Goal: Task Accomplishment & Management: Use online tool/utility

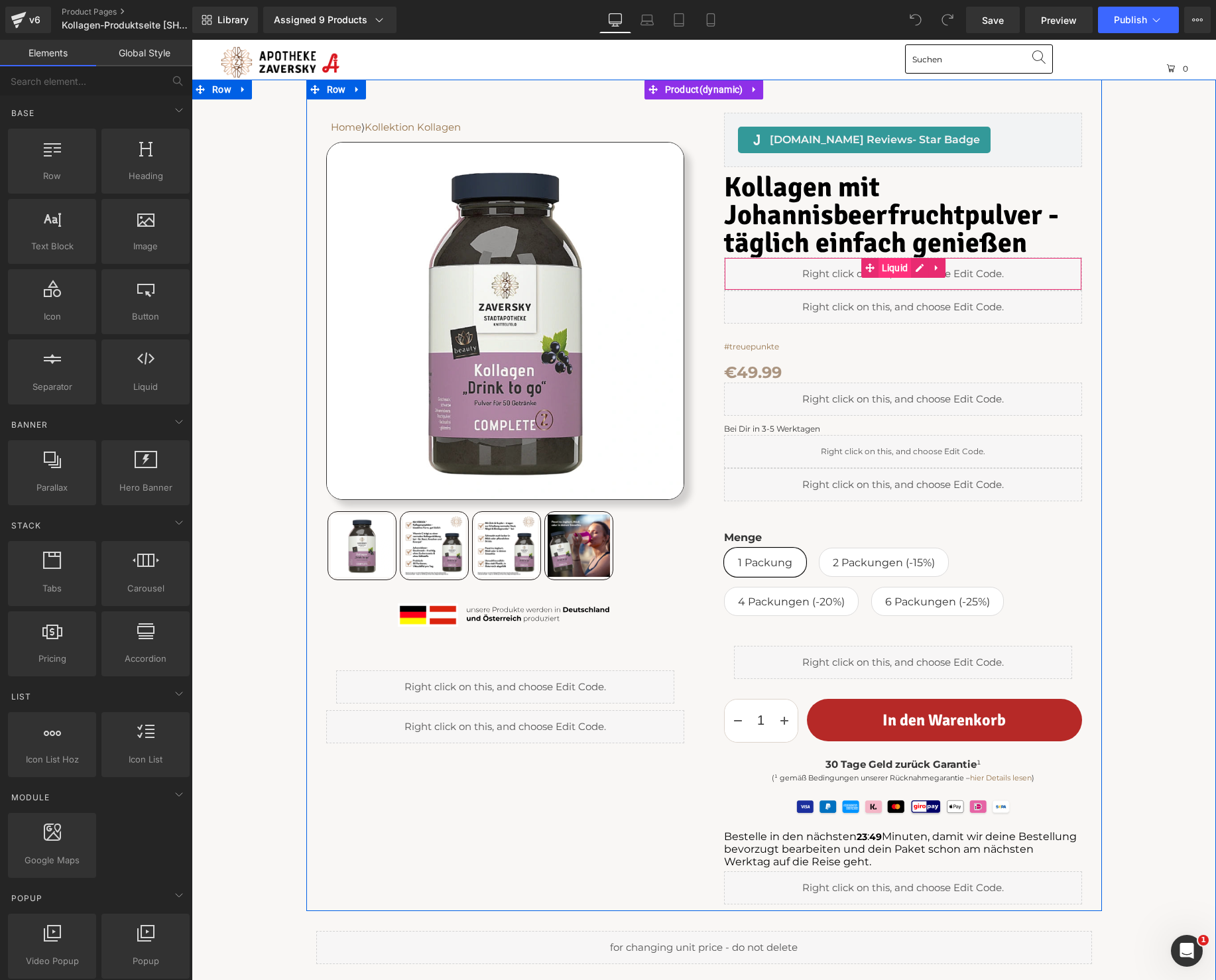
click at [900, 266] on span "Liquid" at bounding box center [895, 267] width 33 height 20
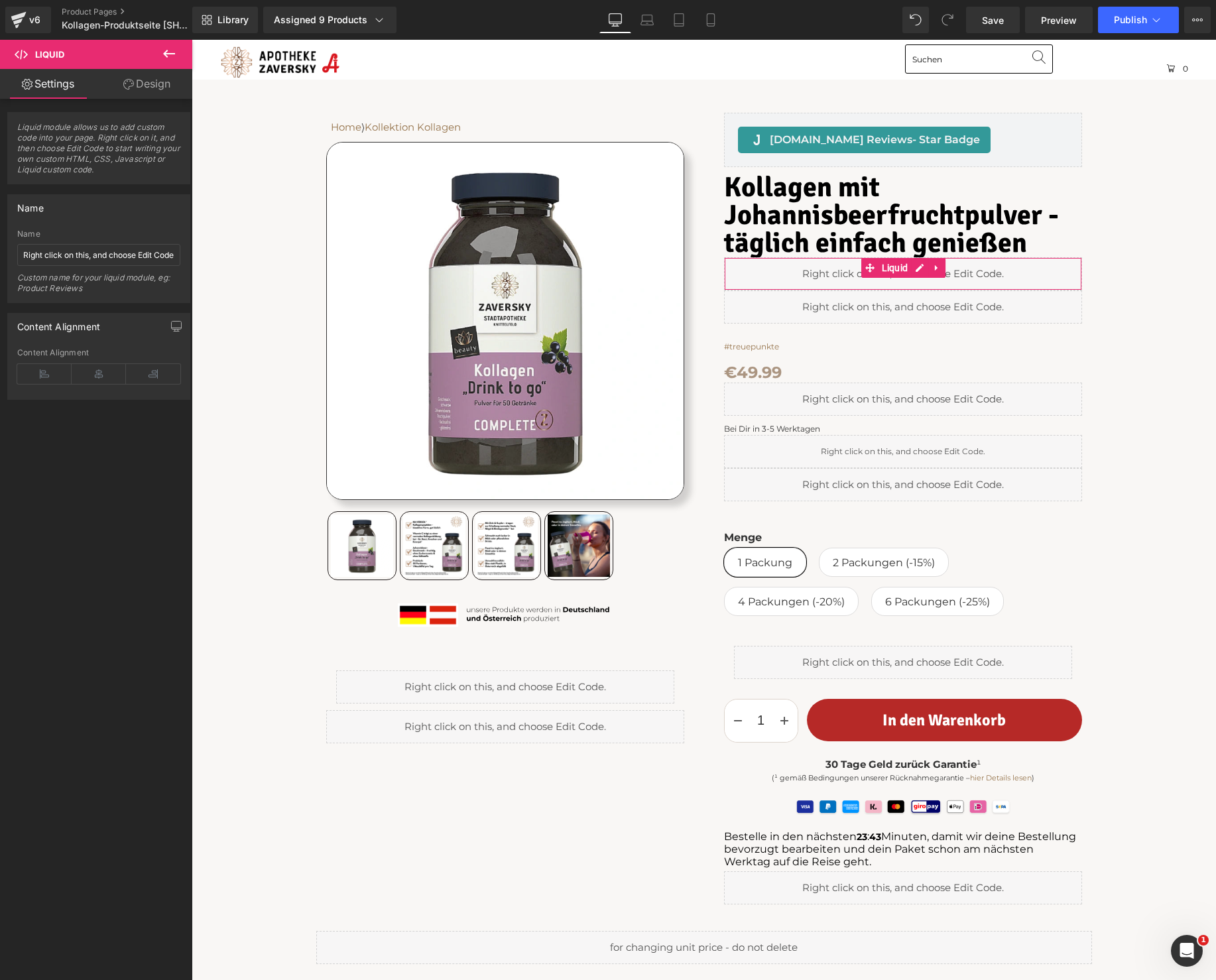
click at [142, 81] on link "Design" at bounding box center [146, 84] width 96 height 30
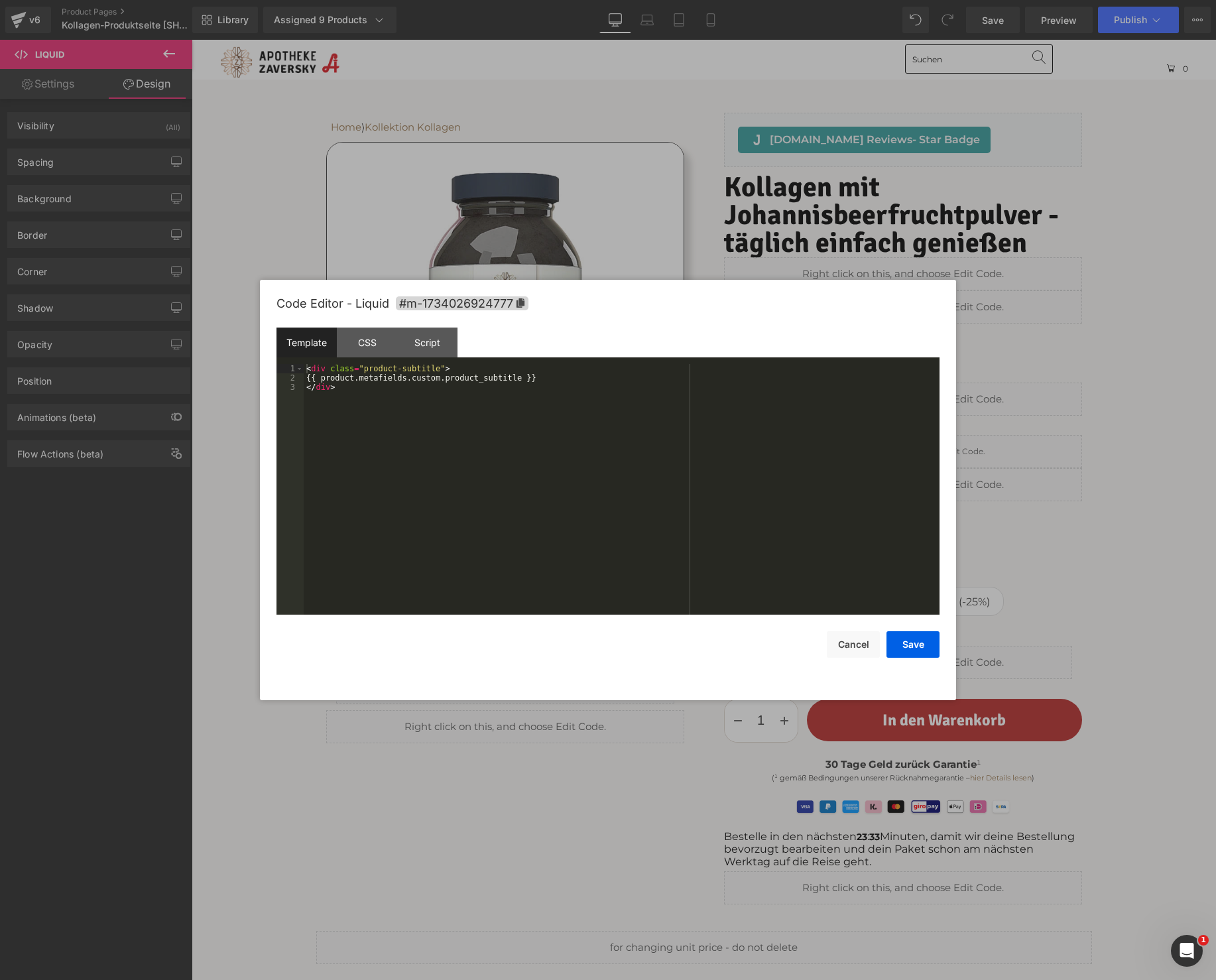
click at [887, 0] on div "Liquid You are previewing how the will restyle your page. You can not edit Elem…" at bounding box center [608, 0] width 1216 height 0
click at [839, 645] on button "Cancel" at bounding box center [853, 644] width 53 height 27
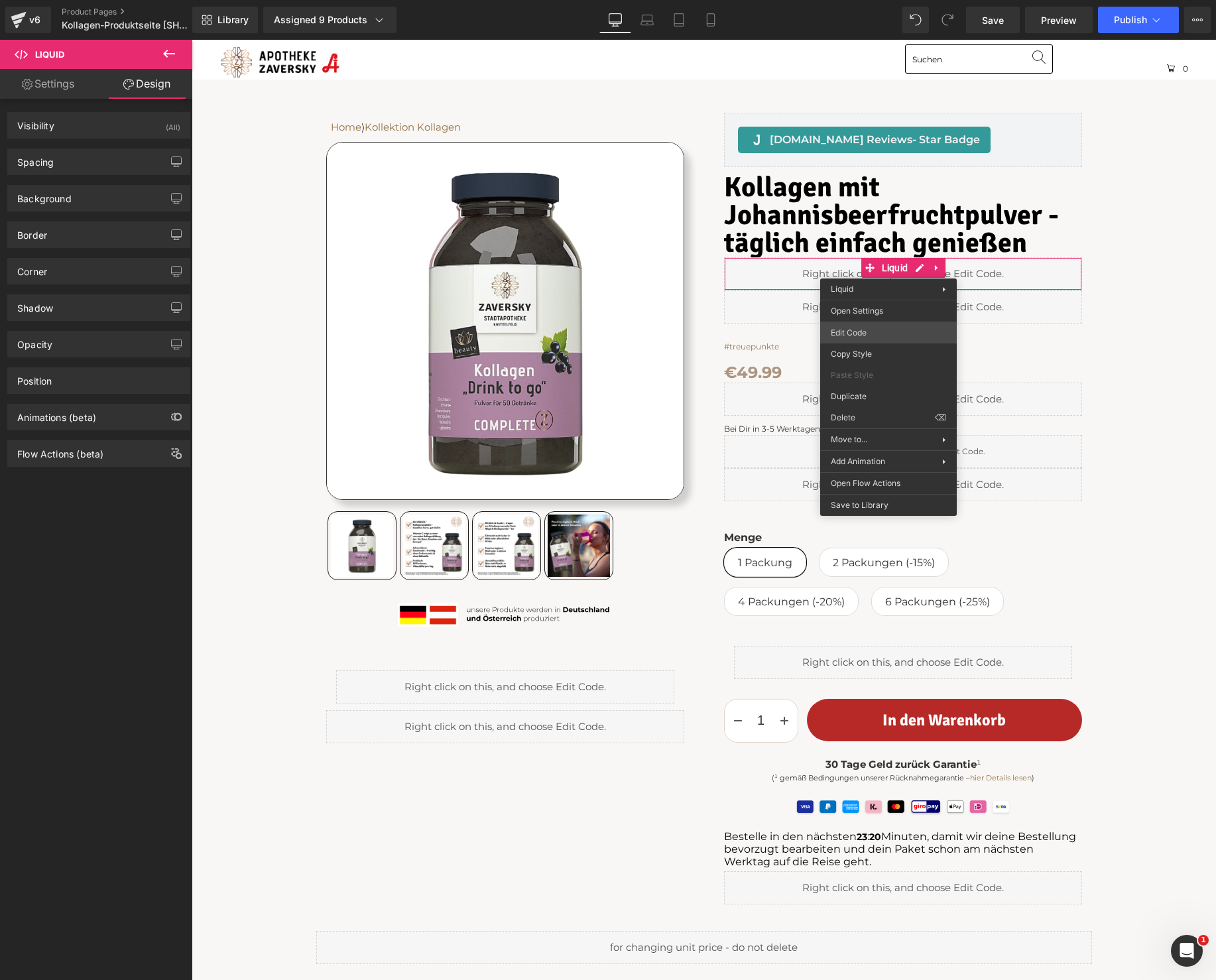
click at [883, 0] on div "Liquid You are previewing how the will restyle your page. You can not edit Elem…" at bounding box center [608, 0] width 1216 height 0
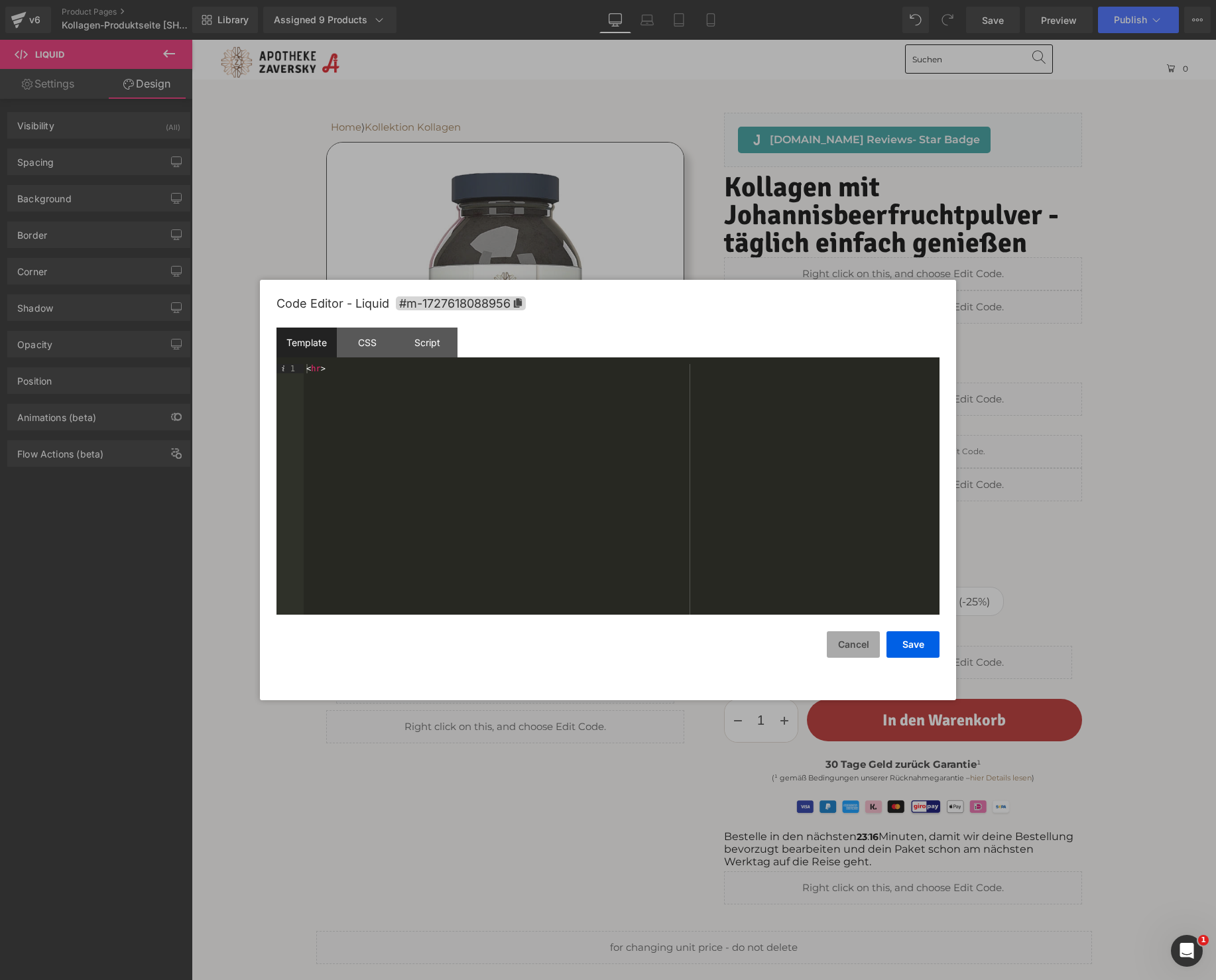
click at [853, 638] on button "Cancel" at bounding box center [853, 644] width 53 height 27
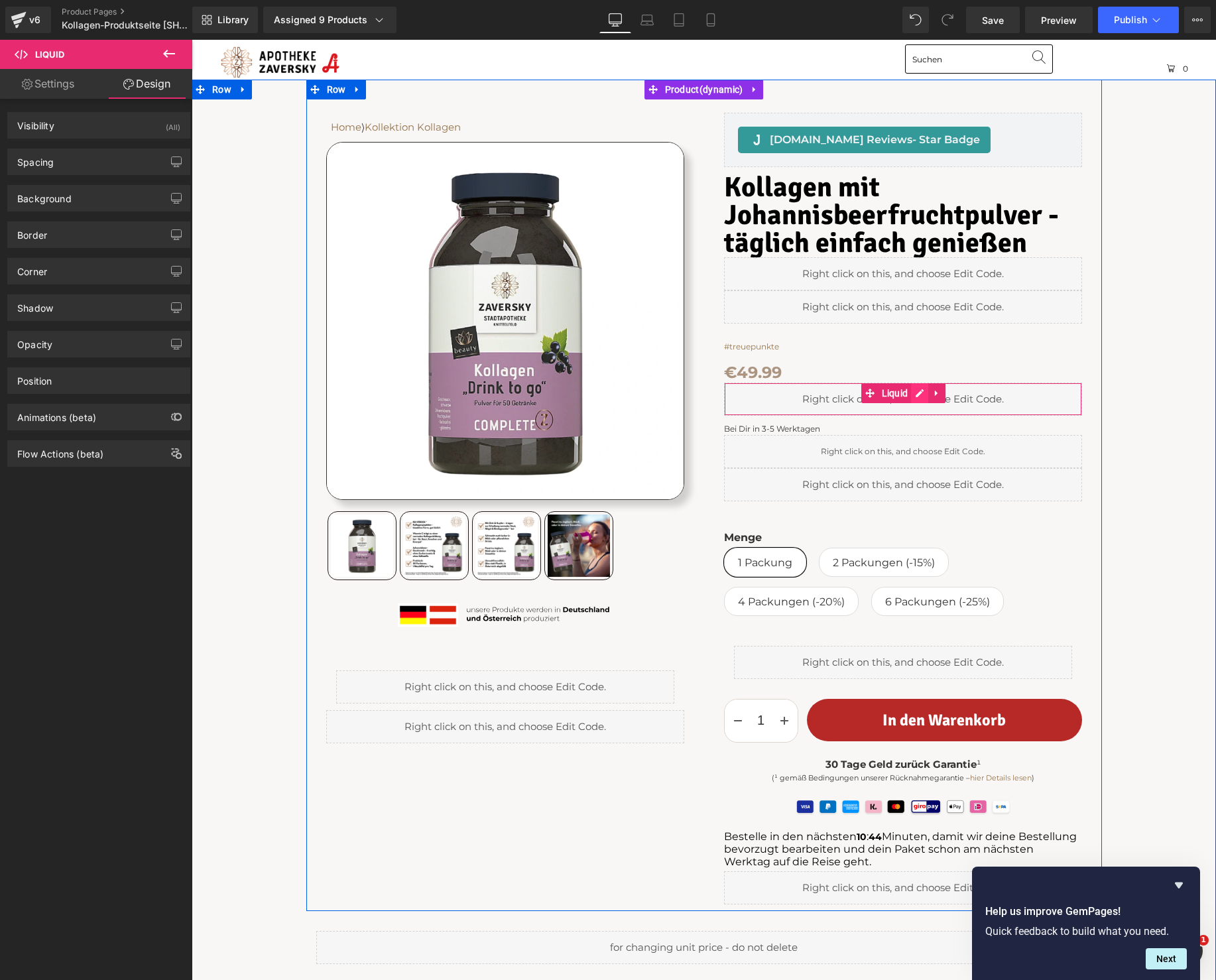
click at [923, 397] on div "Liquid" at bounding box center [903, 398] width 358 height 33
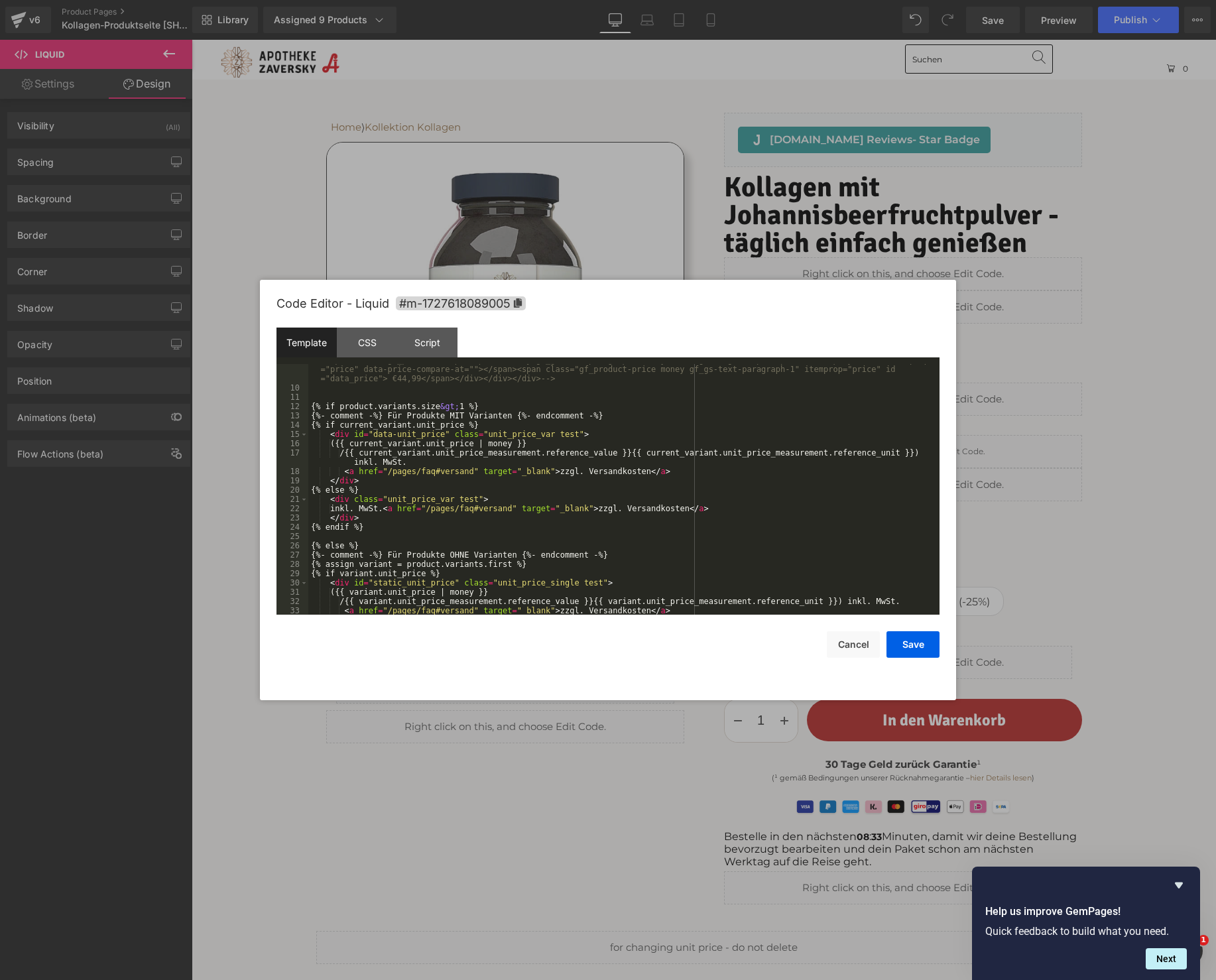
scroll to position [127, 0]
click at [855, 640] on button "Cancel" at bounding box center [853, 644] width 53 height 27
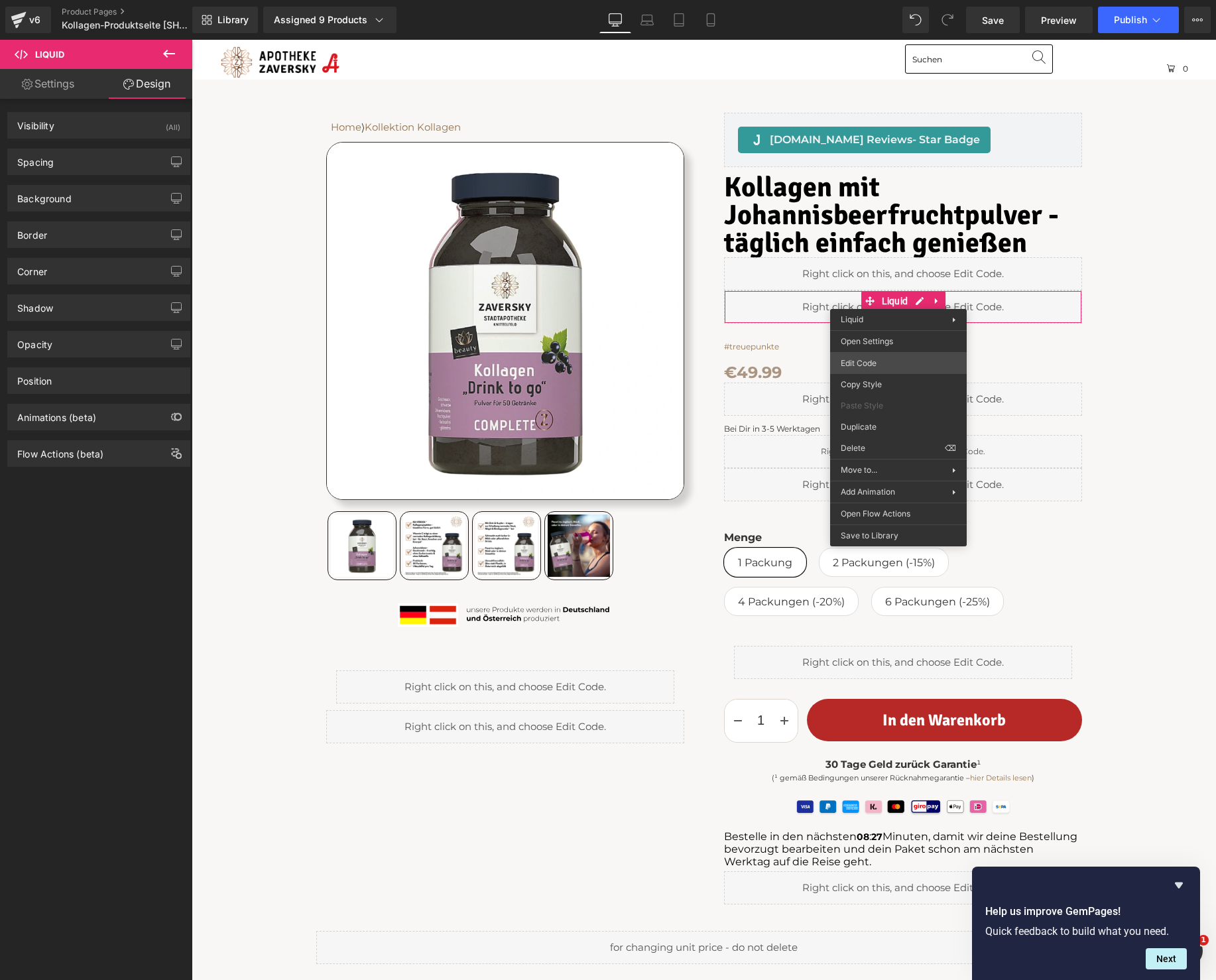
click at [881, 0] on div "Liquid You are previewing how the will restyle your page. You can not edit Elem…" at bounding box center [608, 0] width 1216 height 0
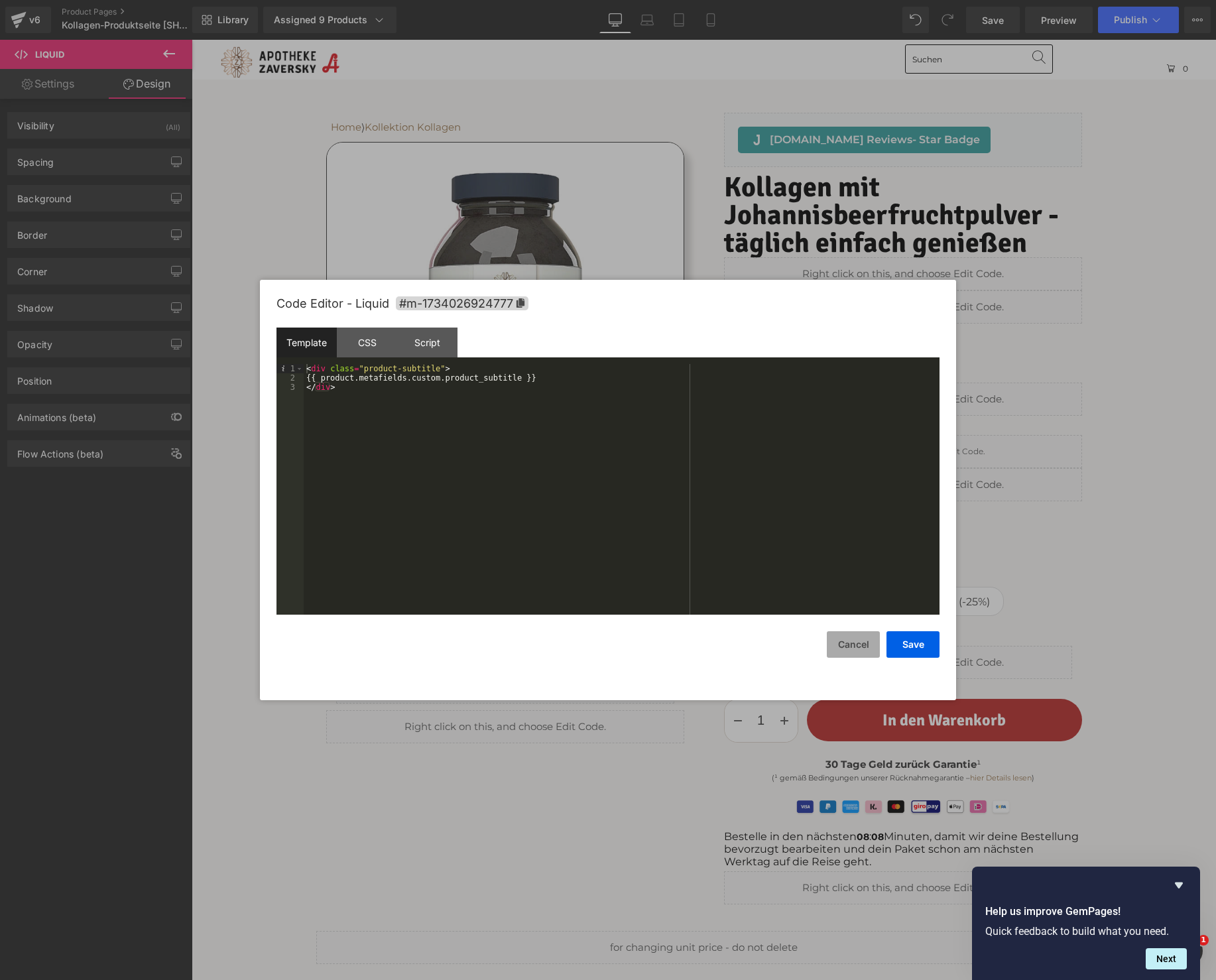
click at [847, 644] on button "Cancel" at bounding box center [853, 644] width 53 height 27
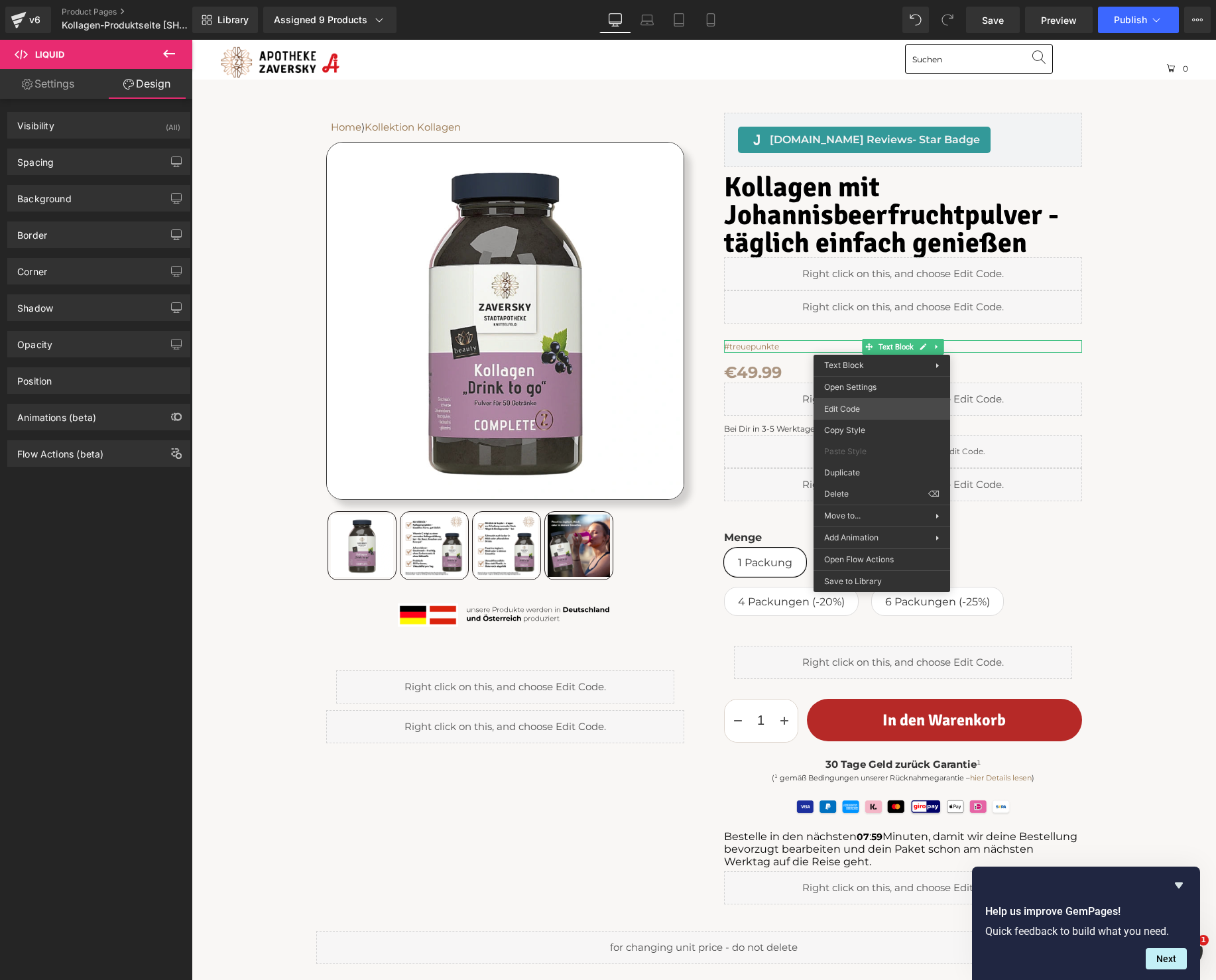
click at [864, 0] on div "Liquid You are previewing how the will restyle your page. You can not edit Elem…" at bounding box center [608, 0] width 1216 height 0
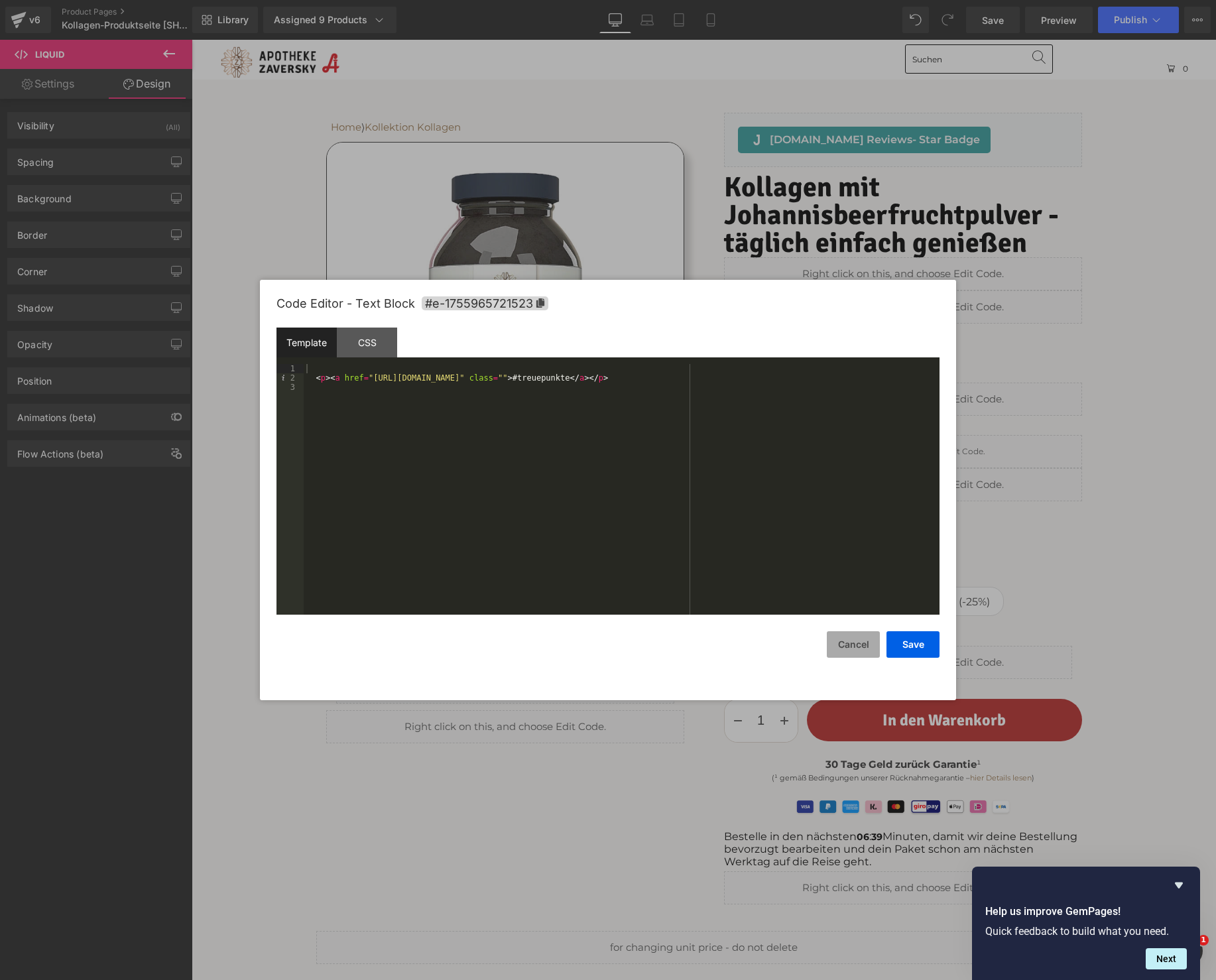
click at [849, 640] on button "Cancel" at bounding box center [853, 644] width 53 height 27
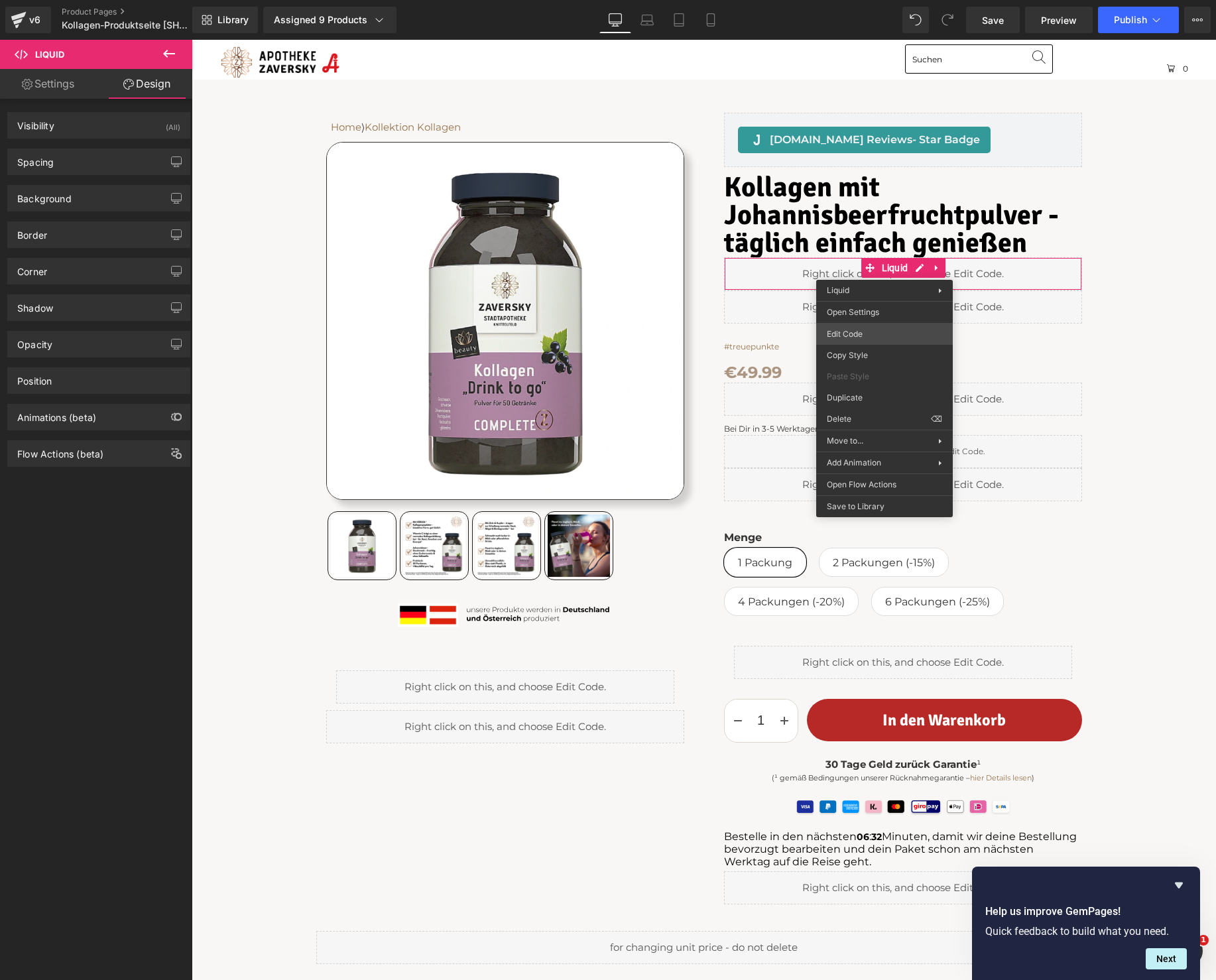
click at [890, 0] on div "Liquid You are previewing how the will restyle your page. You can not edit Elem…" at bounding box center [608, 0] width 1216 height 0
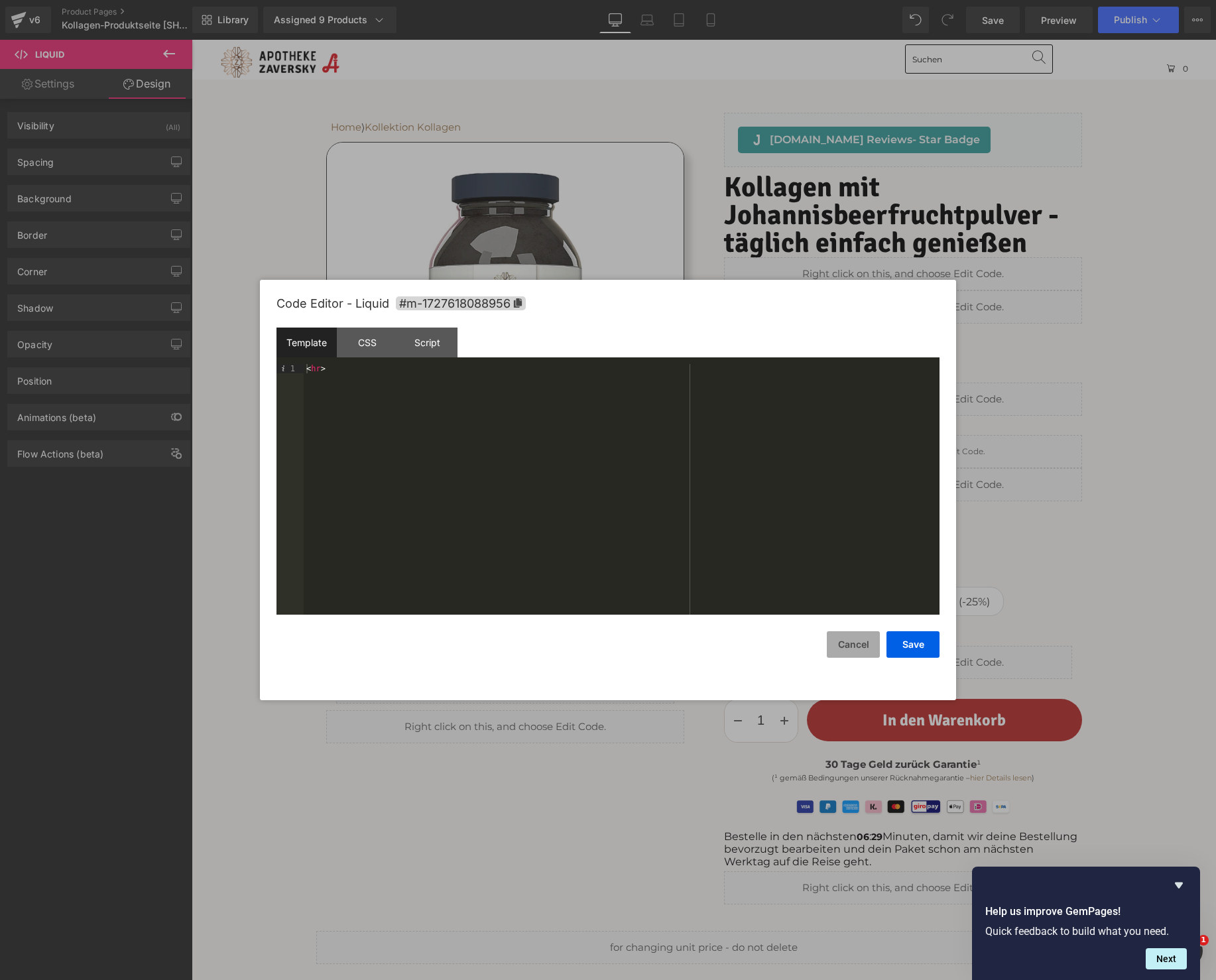
click at [853, 640] on button "Cancel" at bounding box center [853, 644] width 53 height 27
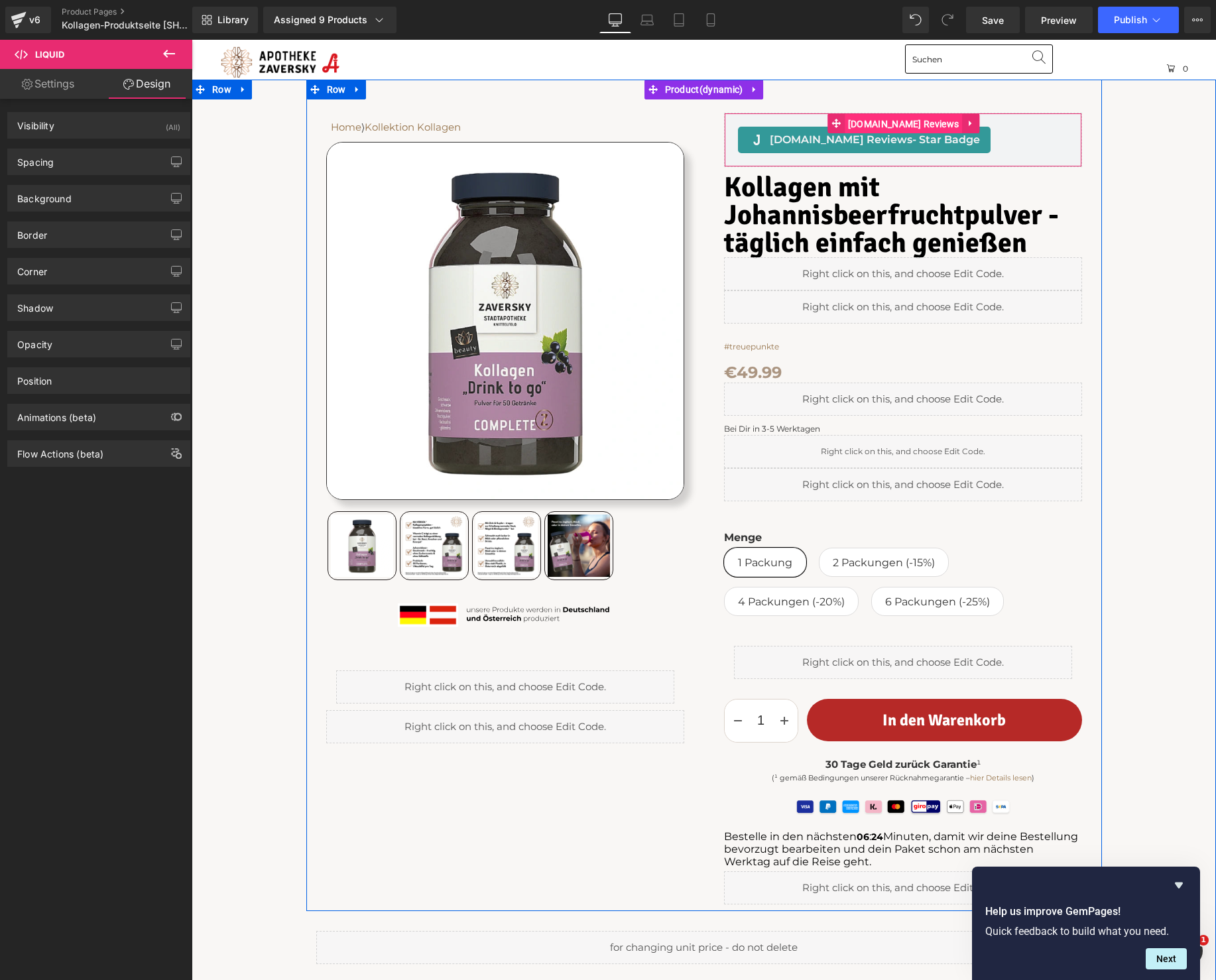
click at [899, 122] on span "[DOMAIN_NAME] Reviews" at bounding box center [904, 124] width 117 height 20
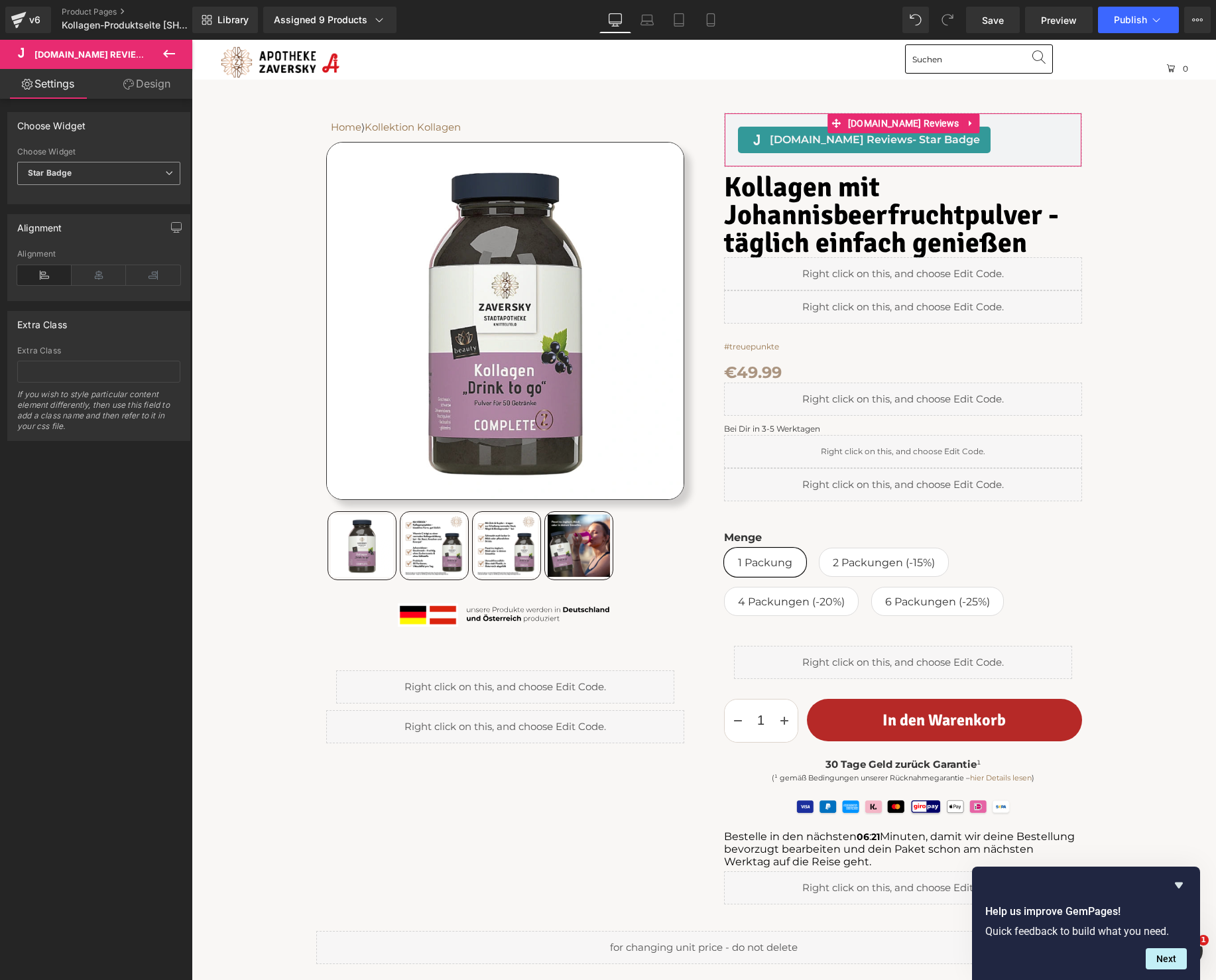
click at [84, 172] on span "Star Badge" at bounding box center [98, 173] width 163 height 23
click at [84, 172] on span "Star Badge" at bounding box center [96, 173] width 158 height 23
click at [138, 89] on link "Design" at bounding box center [146, 84] width 96 height 30
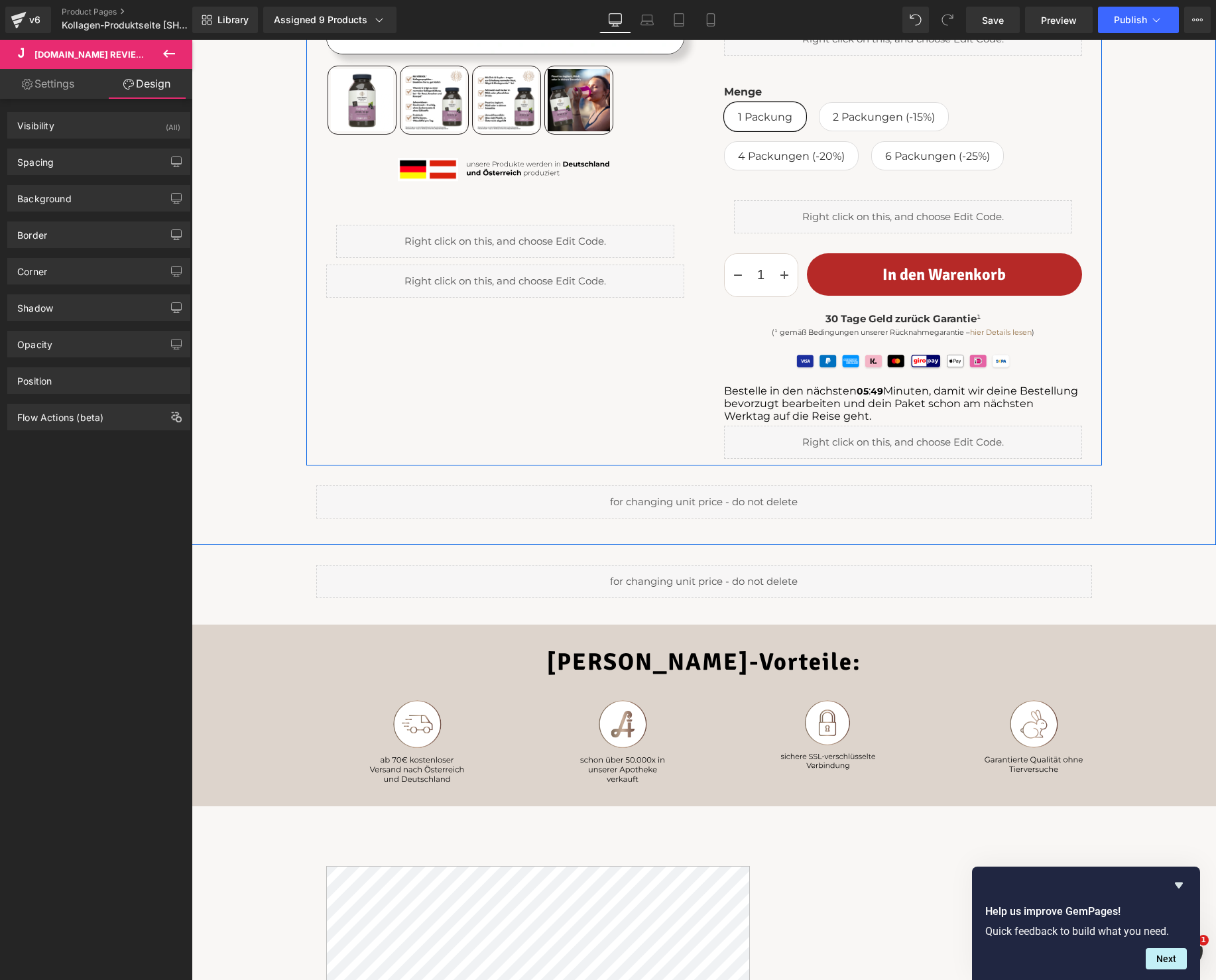
scroll to position [517, 0]
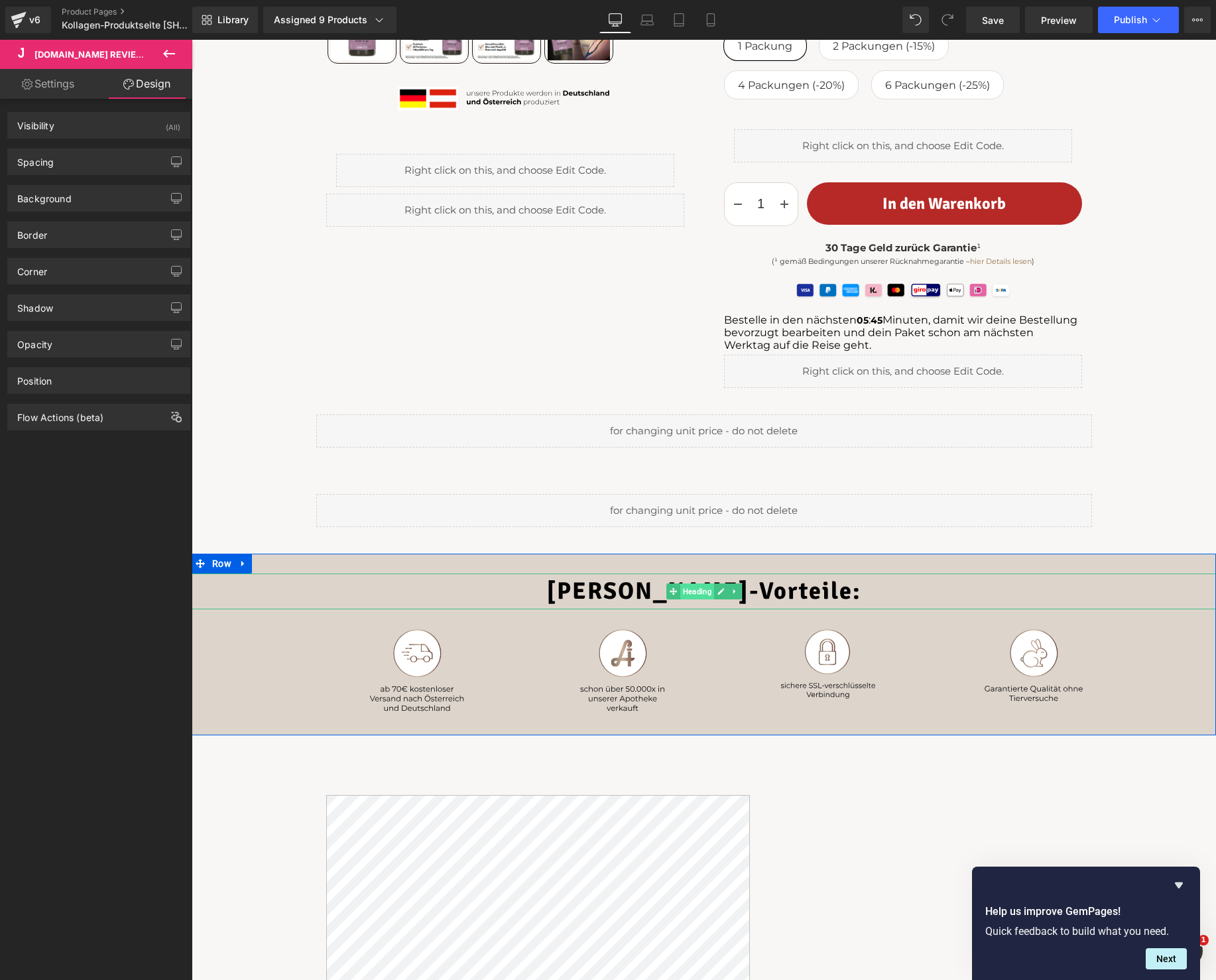
click at [690, 589] on span "Heading" at bounding box center [696, 591] width 34 height 16
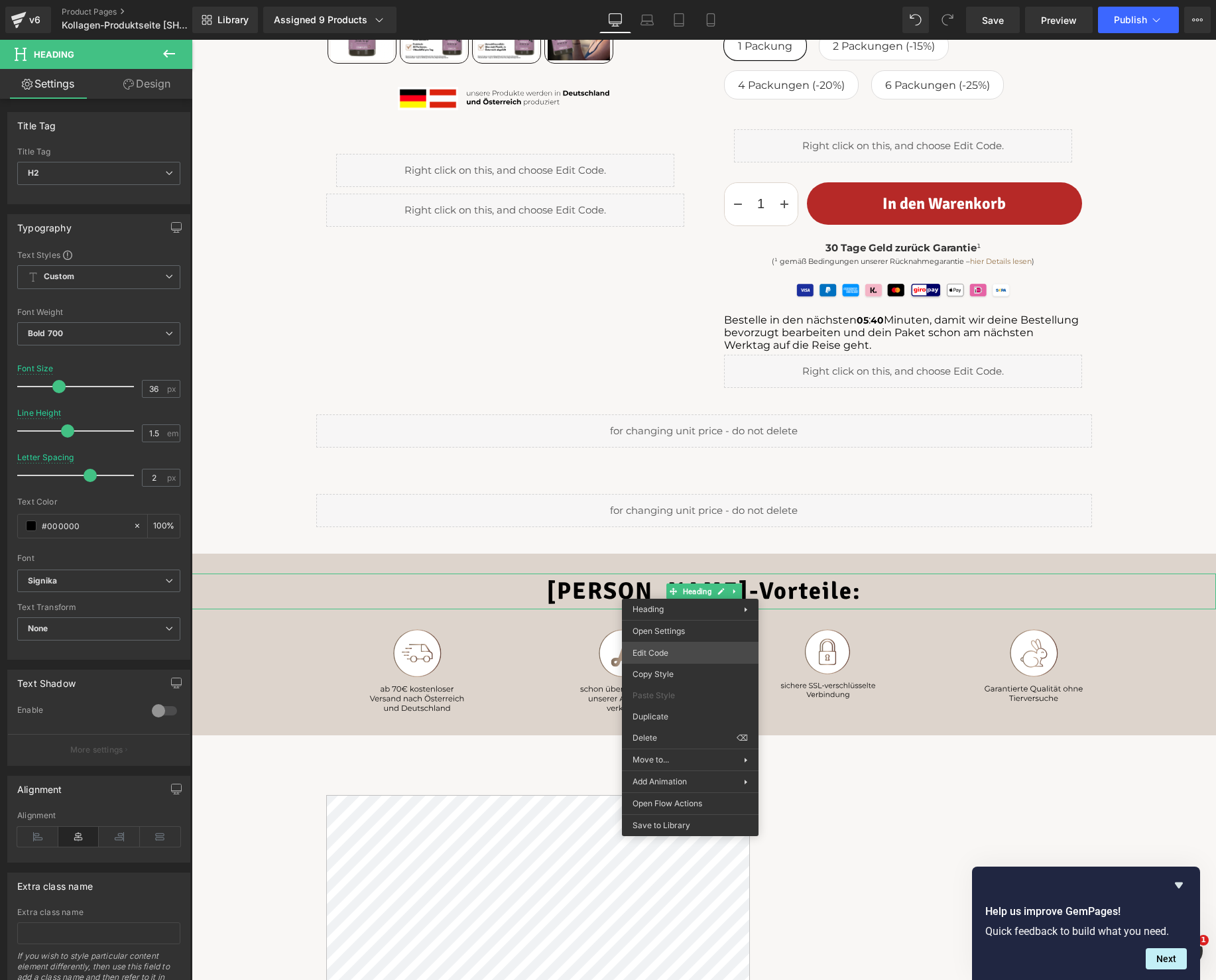
click at [674, 0] on div "Heading You are previewing how the will restyle your page. You can not edit Ele…" at bounding box center [608, 0] width 1216 height 0
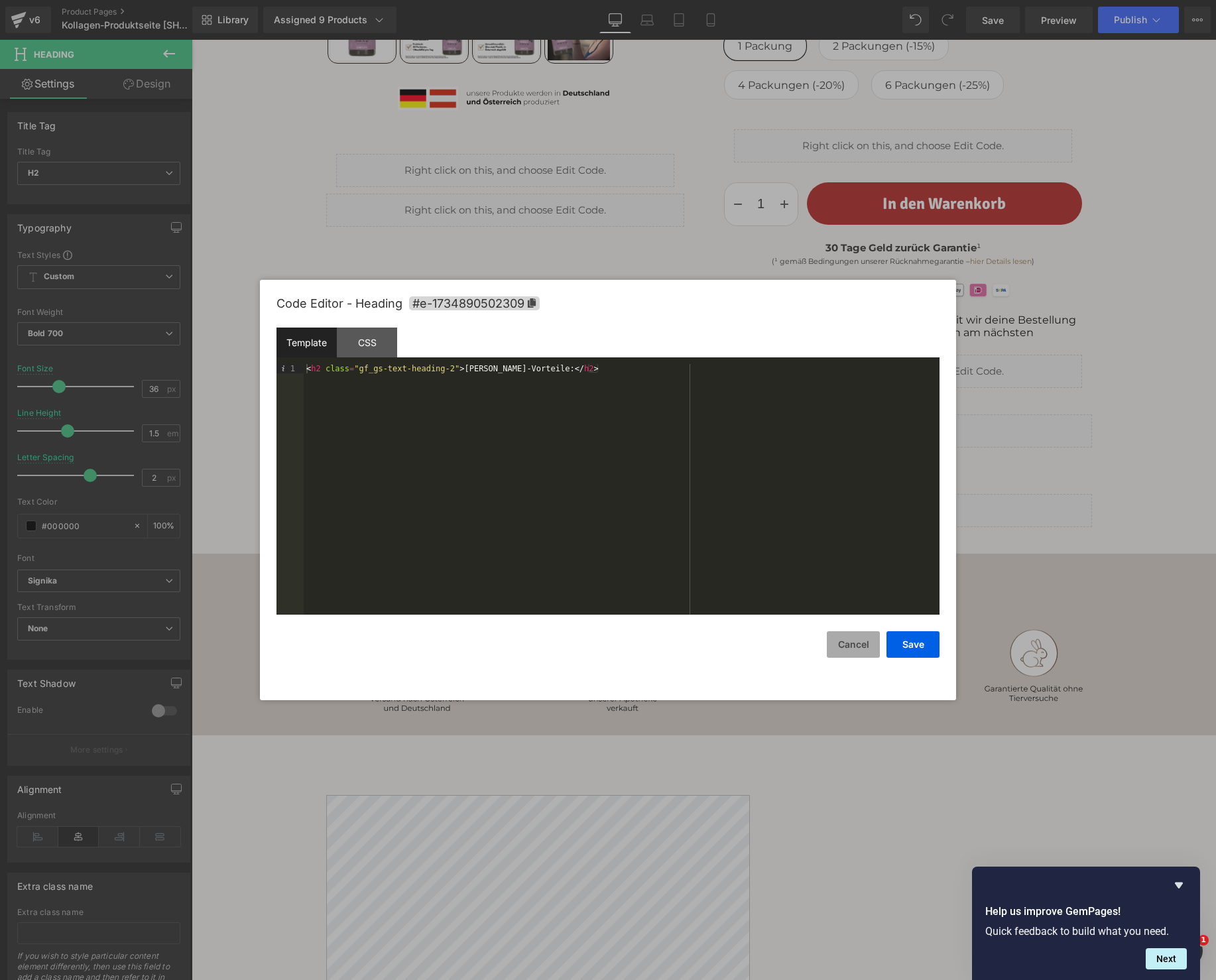
click at [843, 642] on button "Cancel" at bounding box center [853, 644] width 53 height 27
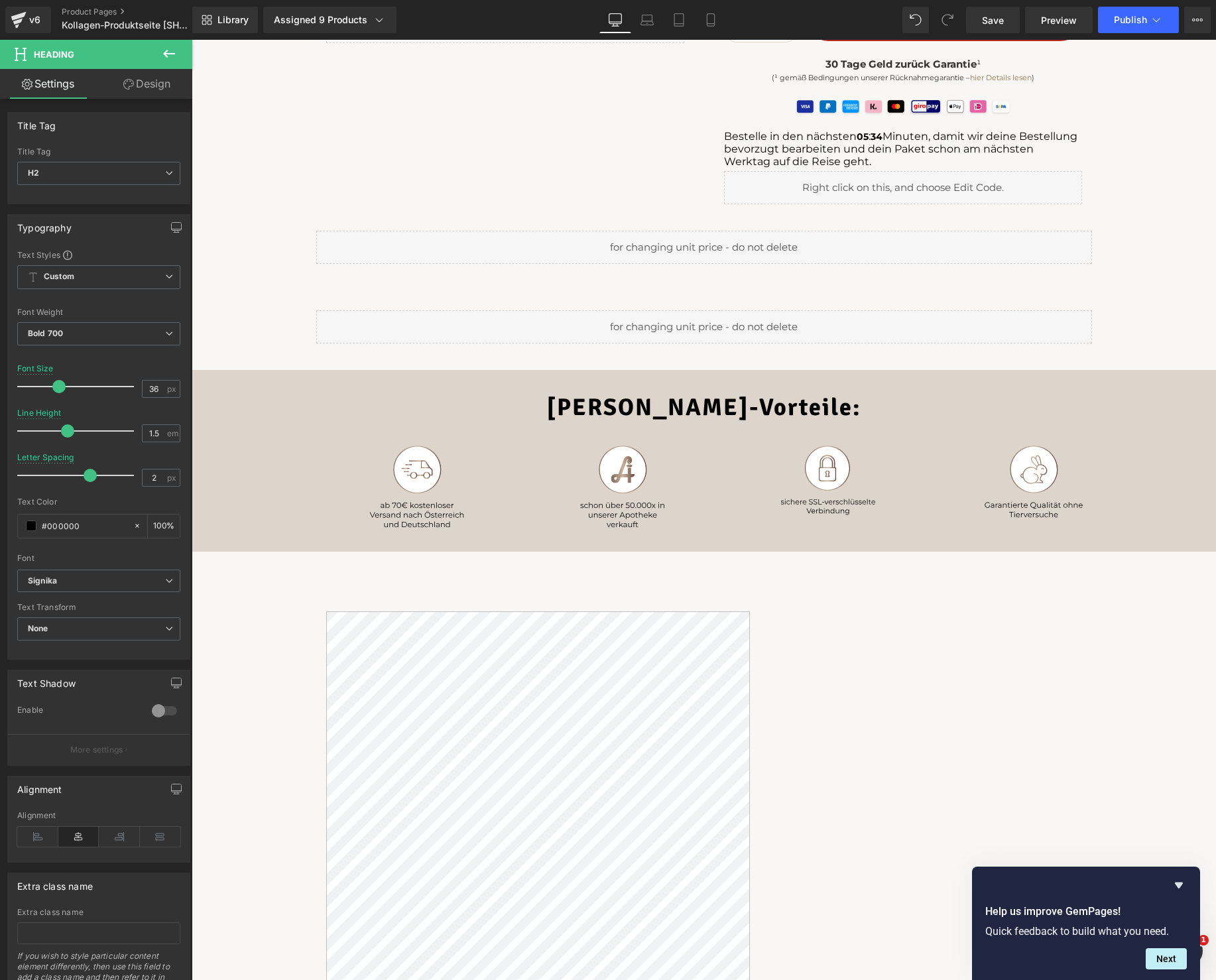
scroll to position [784, 0]
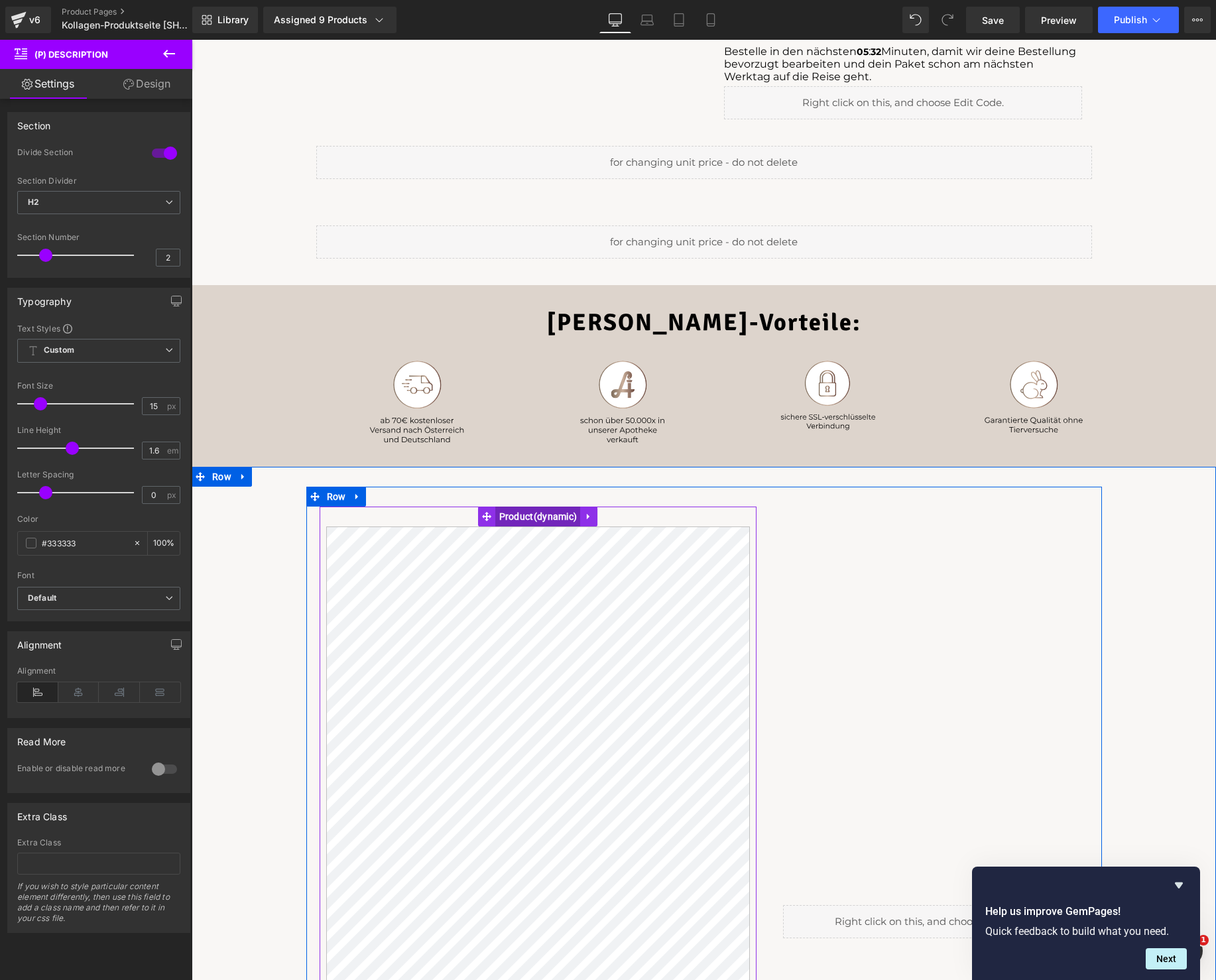
click at [546, 517] on span "Product" at bounding box center [538, 516] width 85 height 20
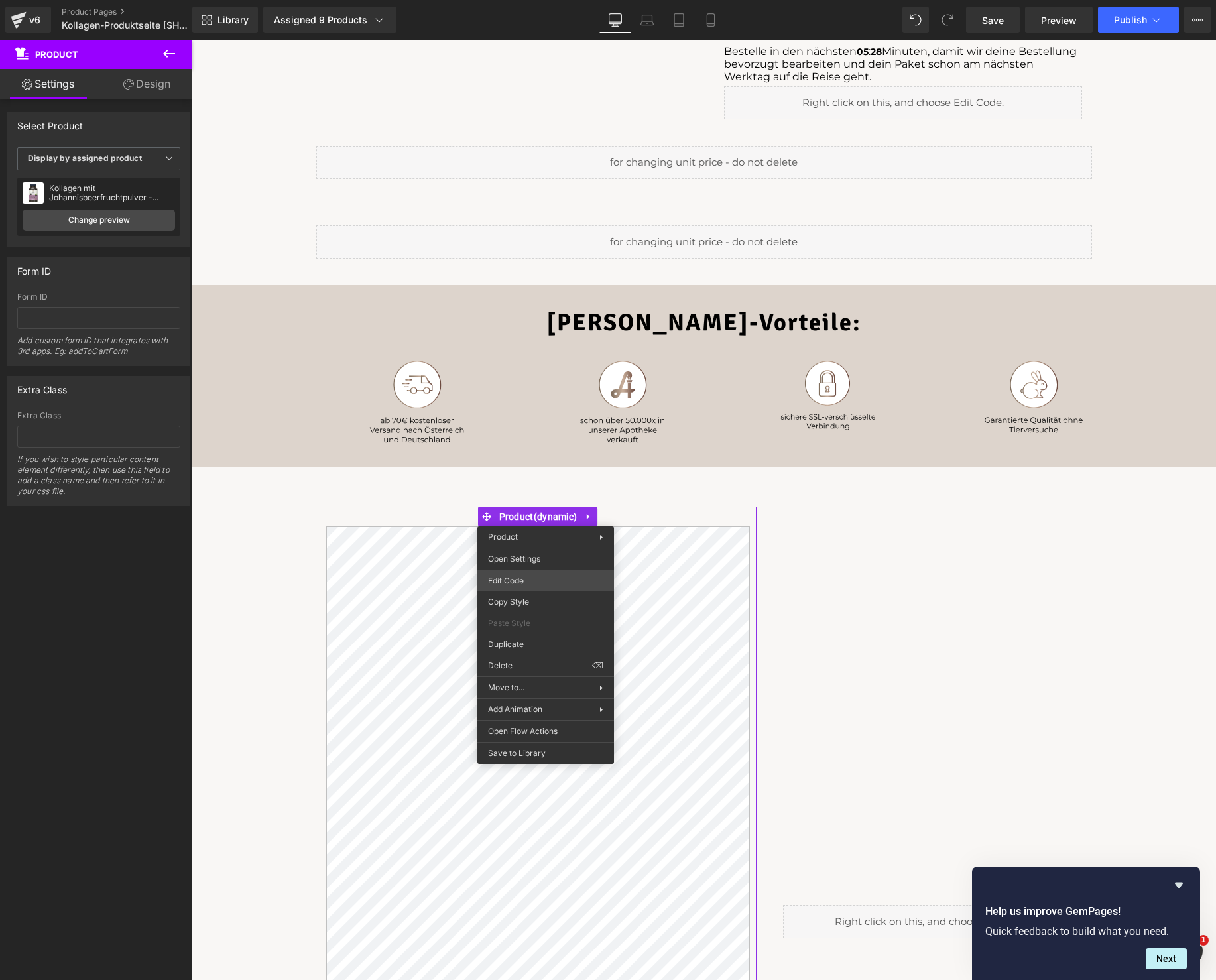
click at [560, 0] on div "Product You are previewing how the will restyle your page. You can not edit Ele…" at bounding box center [608, 0] width 1216 height 0
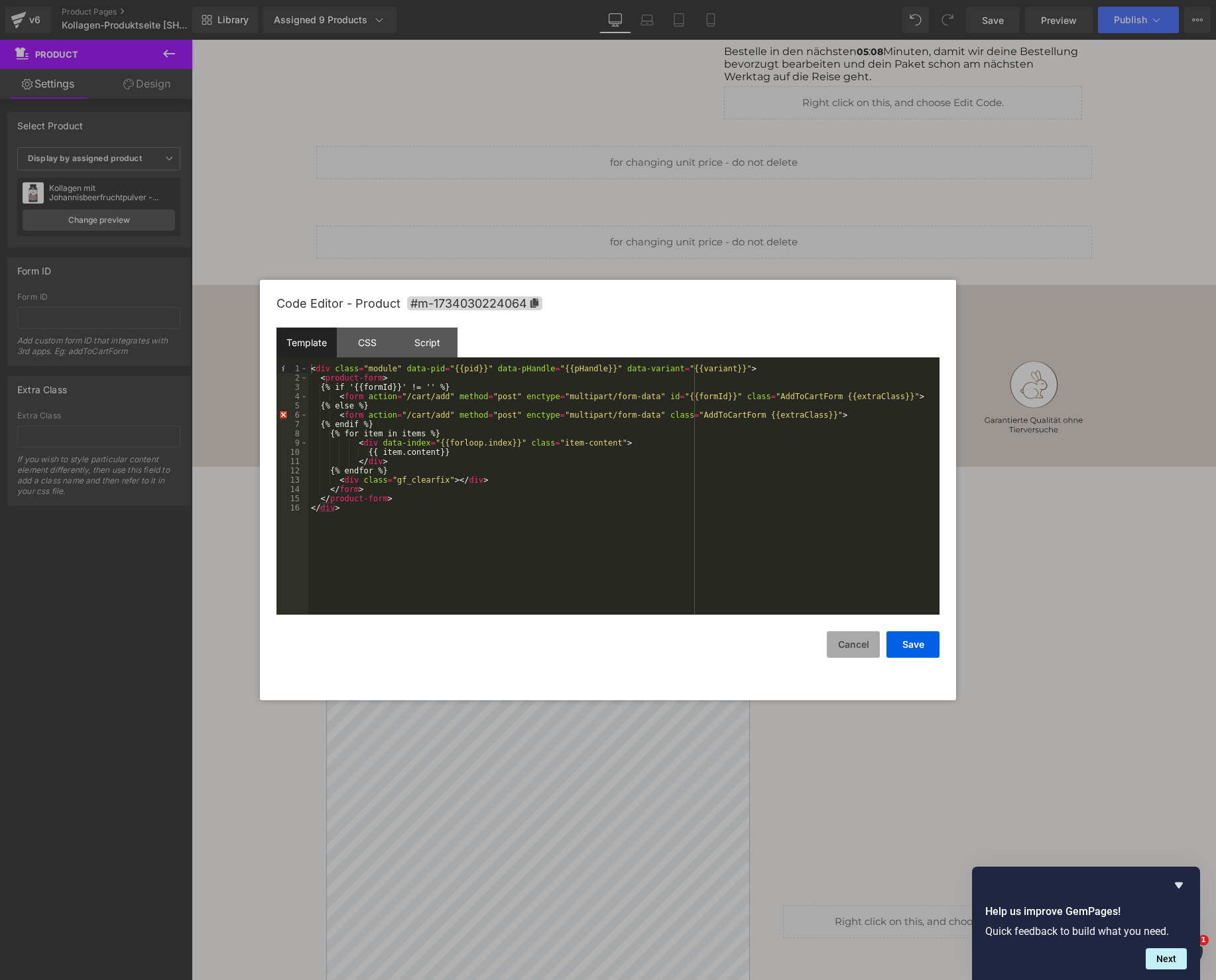
click at [848, 641] on button "Cancel" at bounding box center [853, 644] width 53 height 27
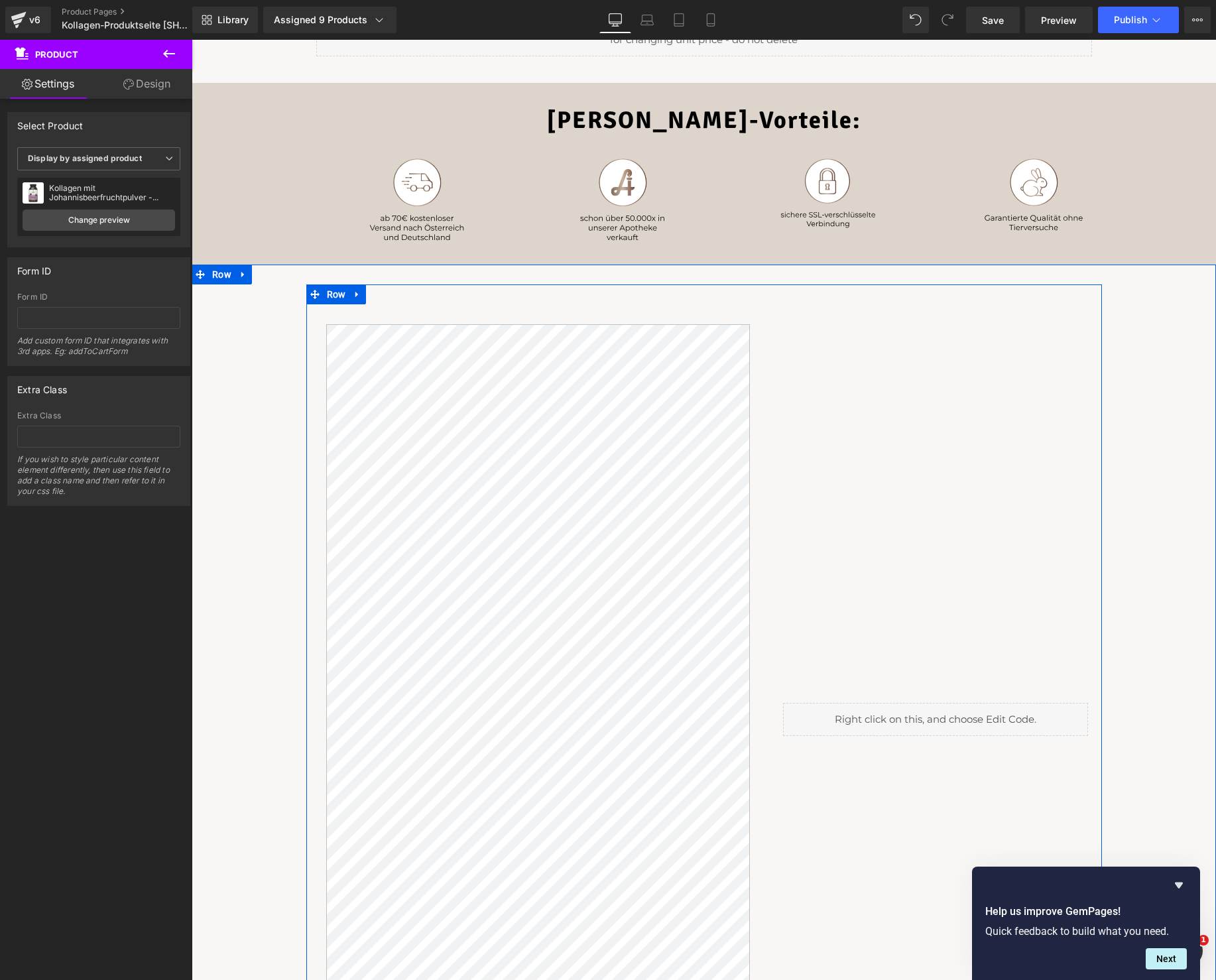
scroll to position [1141, 0]
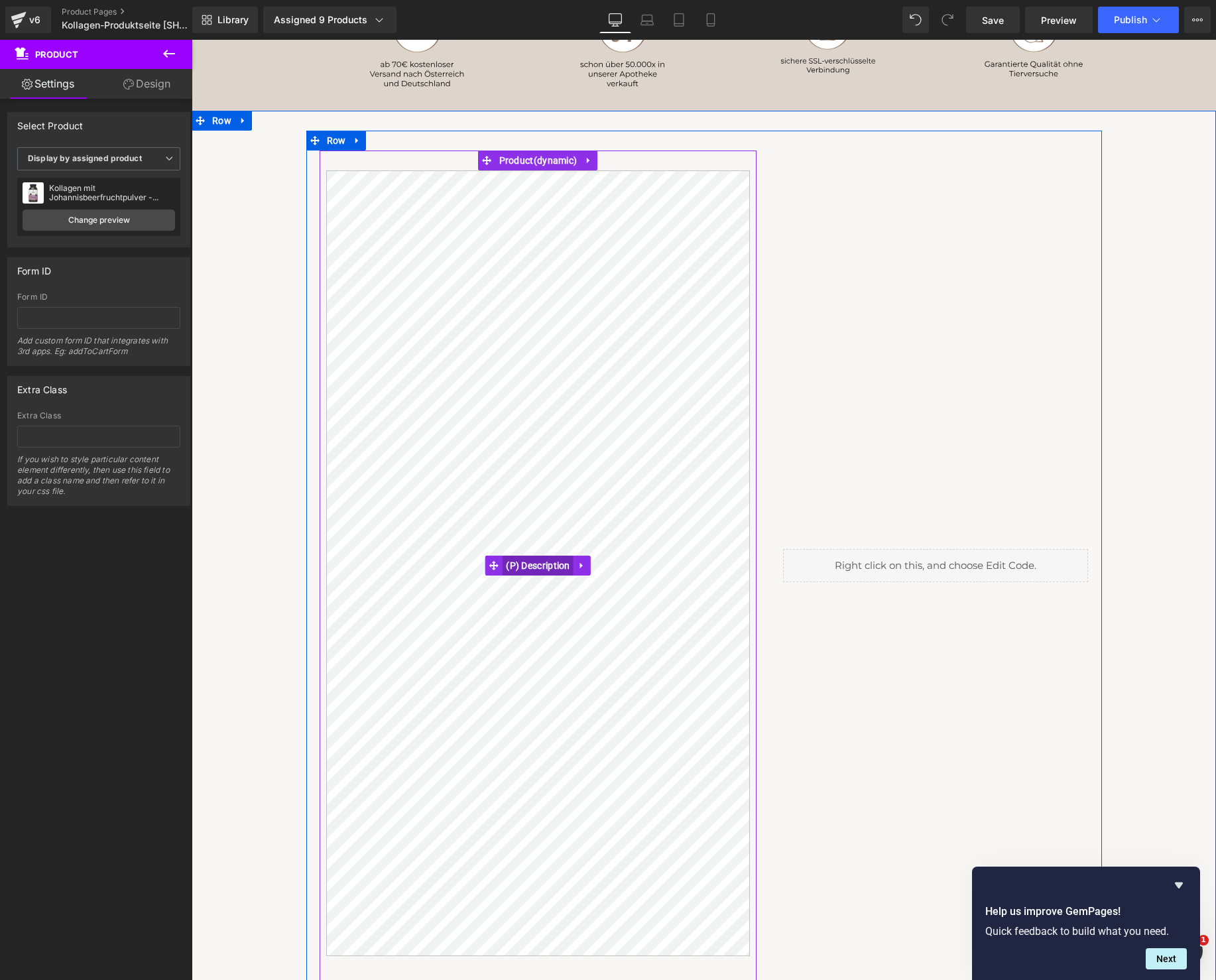
click at [541, 566] on span "(P) Description" at bounding box center [538, 565] width 71 height 20
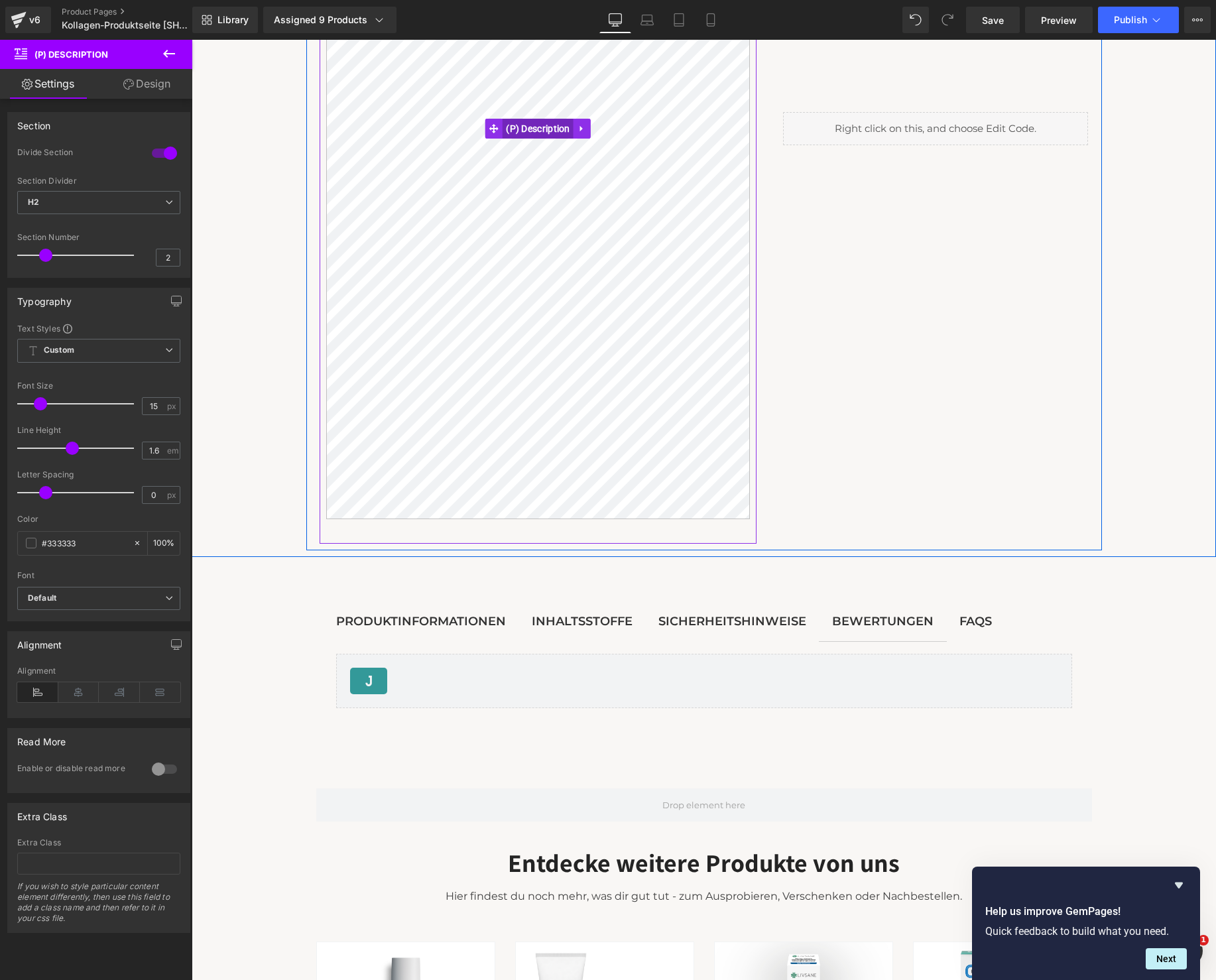
scroll to position [1598, 0]
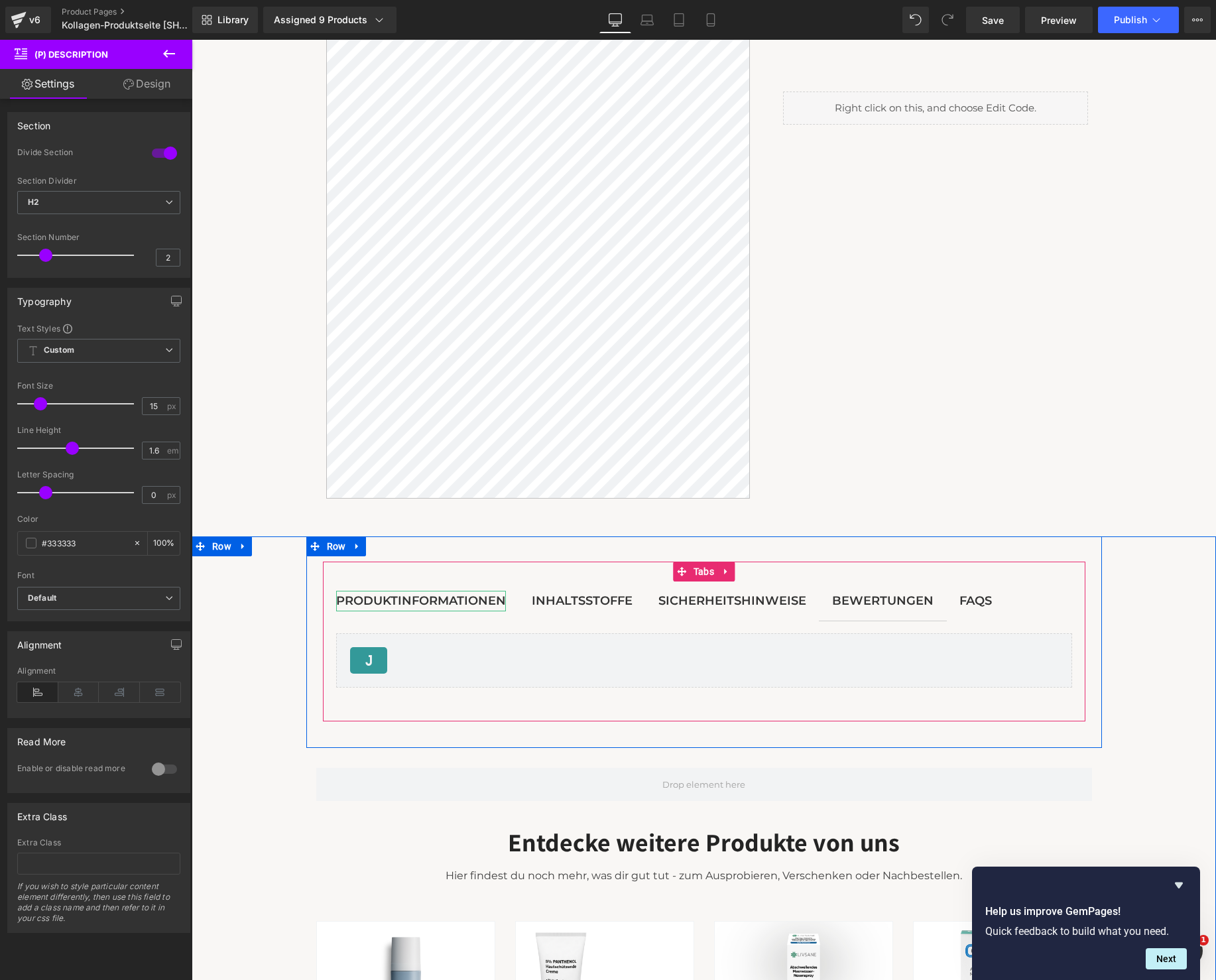
click at [446, 605] on div "Produktinformationen" at bounding box center [421, 601] width 170 height 21
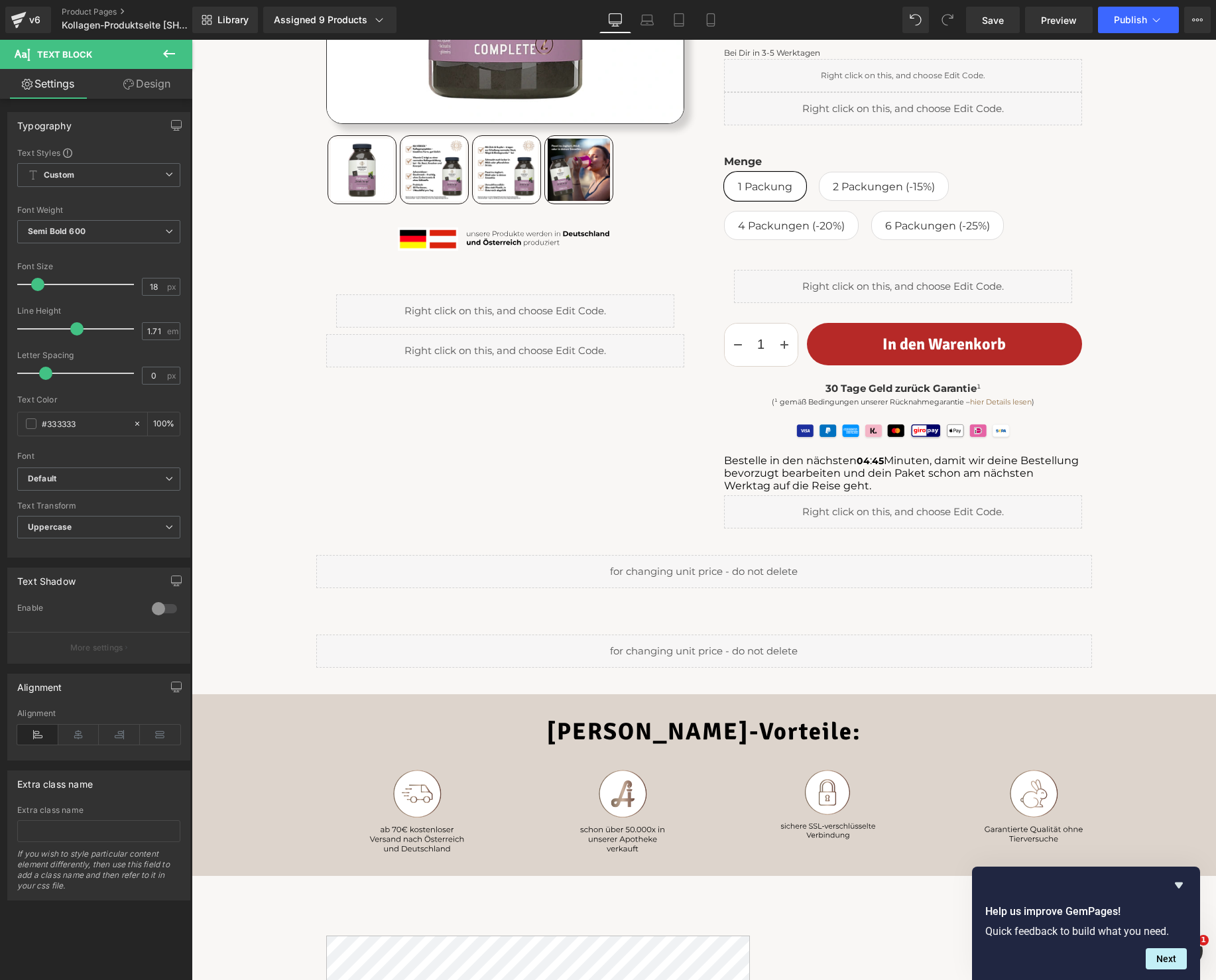
scroll to position [0, 0]
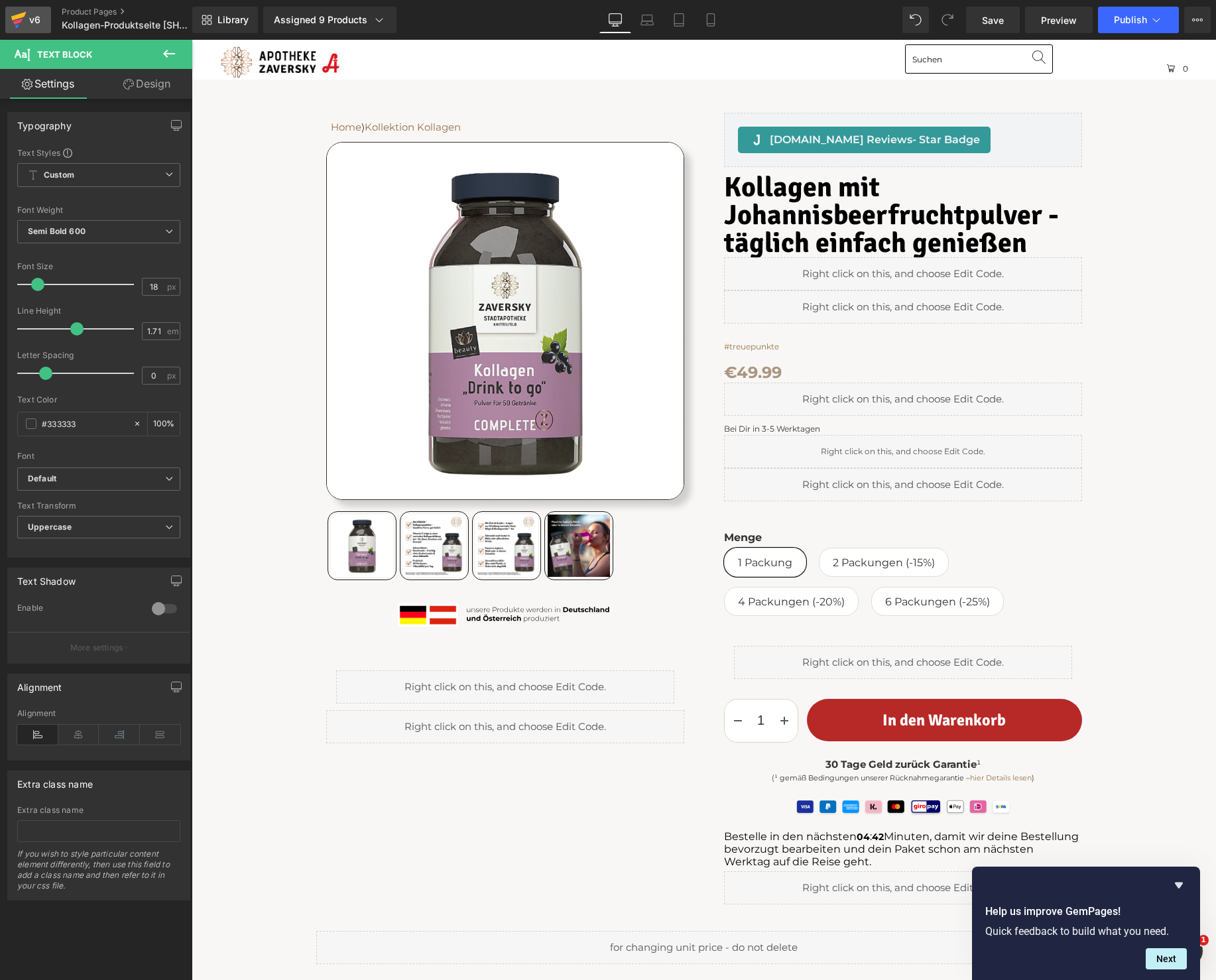
click at [19, 17] on icon at bounding box center [19, 16] width 15 height 9
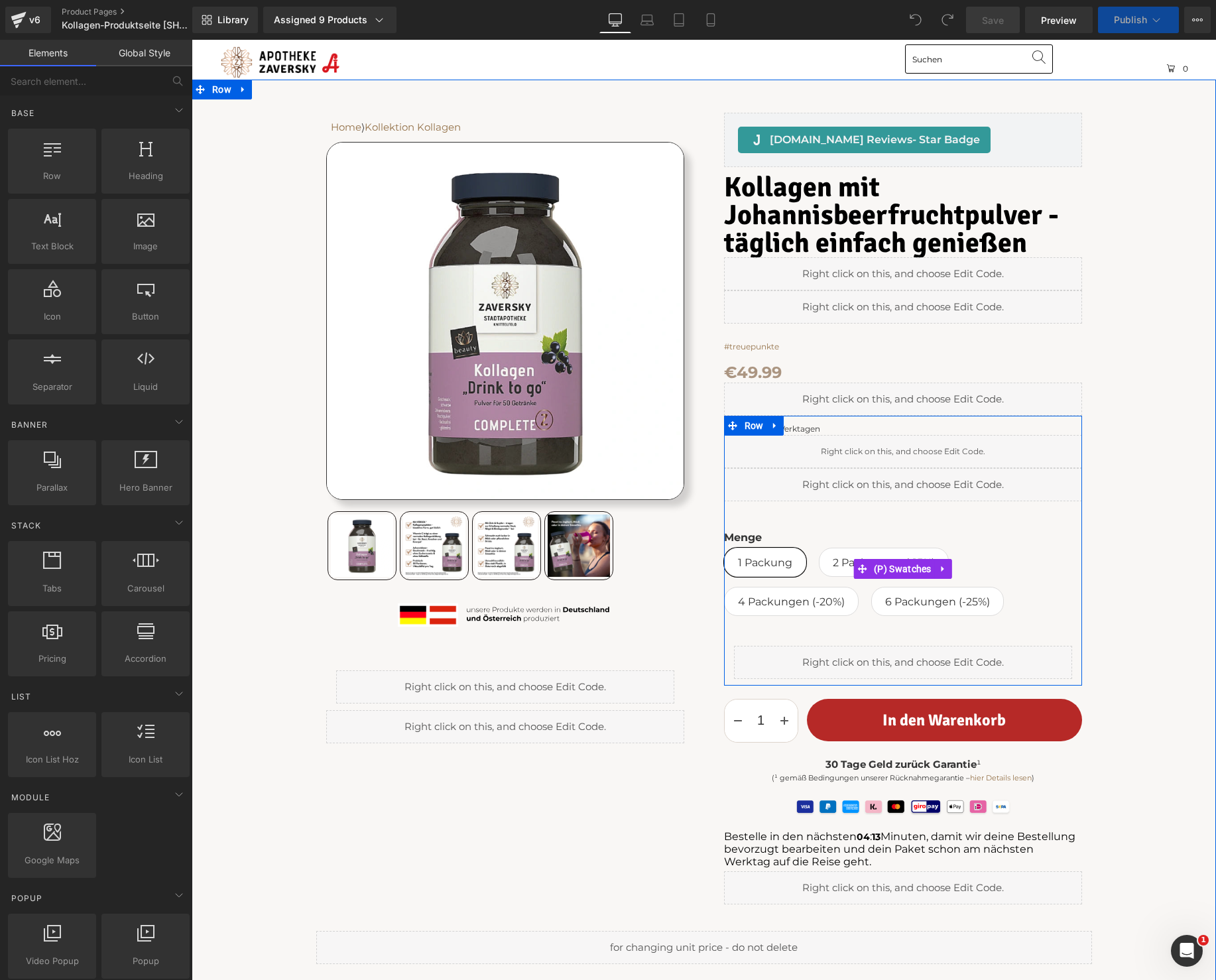
click at [991, 551] on div "Menge 1 Packung 2 Packungen (-15%) 4 Packungen (-20%) 6 Packungen (-25%)" at bounding box center [903, 578] width 358 height 94
click at [909, 569] on span "(P) Swatches" at bounding box center [903, 569] width 64 height 20
